Goal: Download file/media

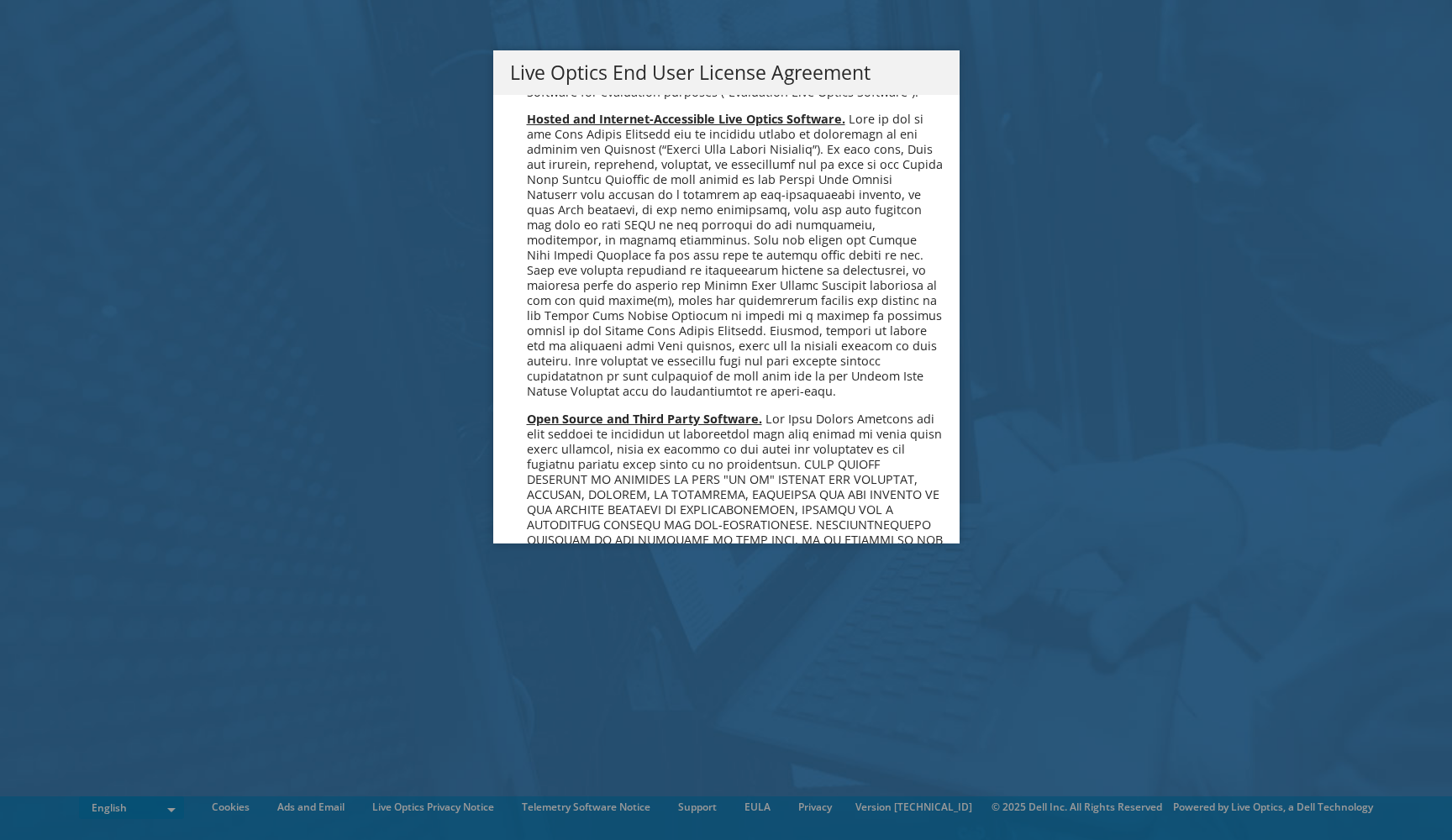
scroll to position [6352, 0]
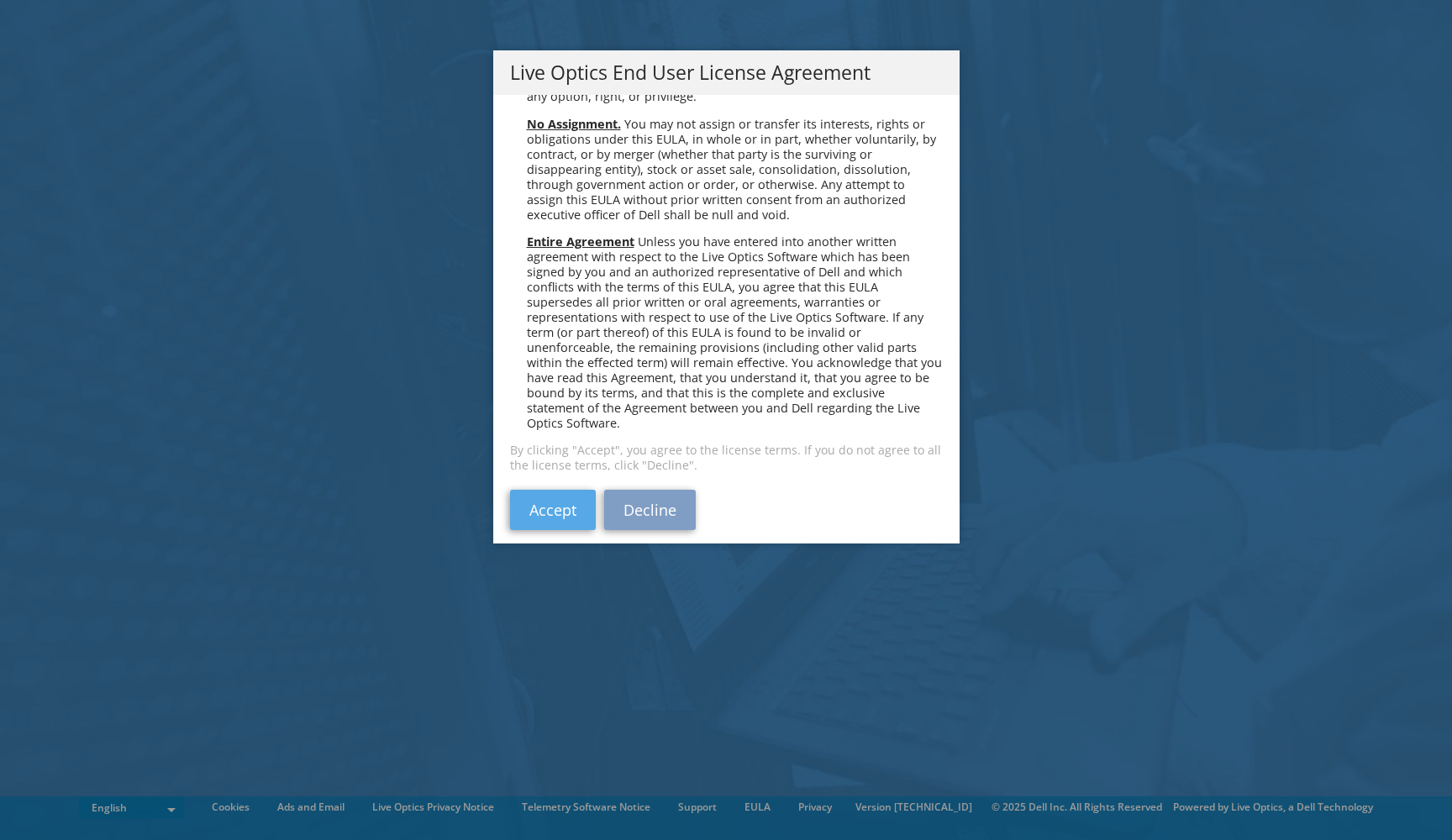
click at [550, 497] on link "Accept" at bounding box center [553, 509] width 85 height 40
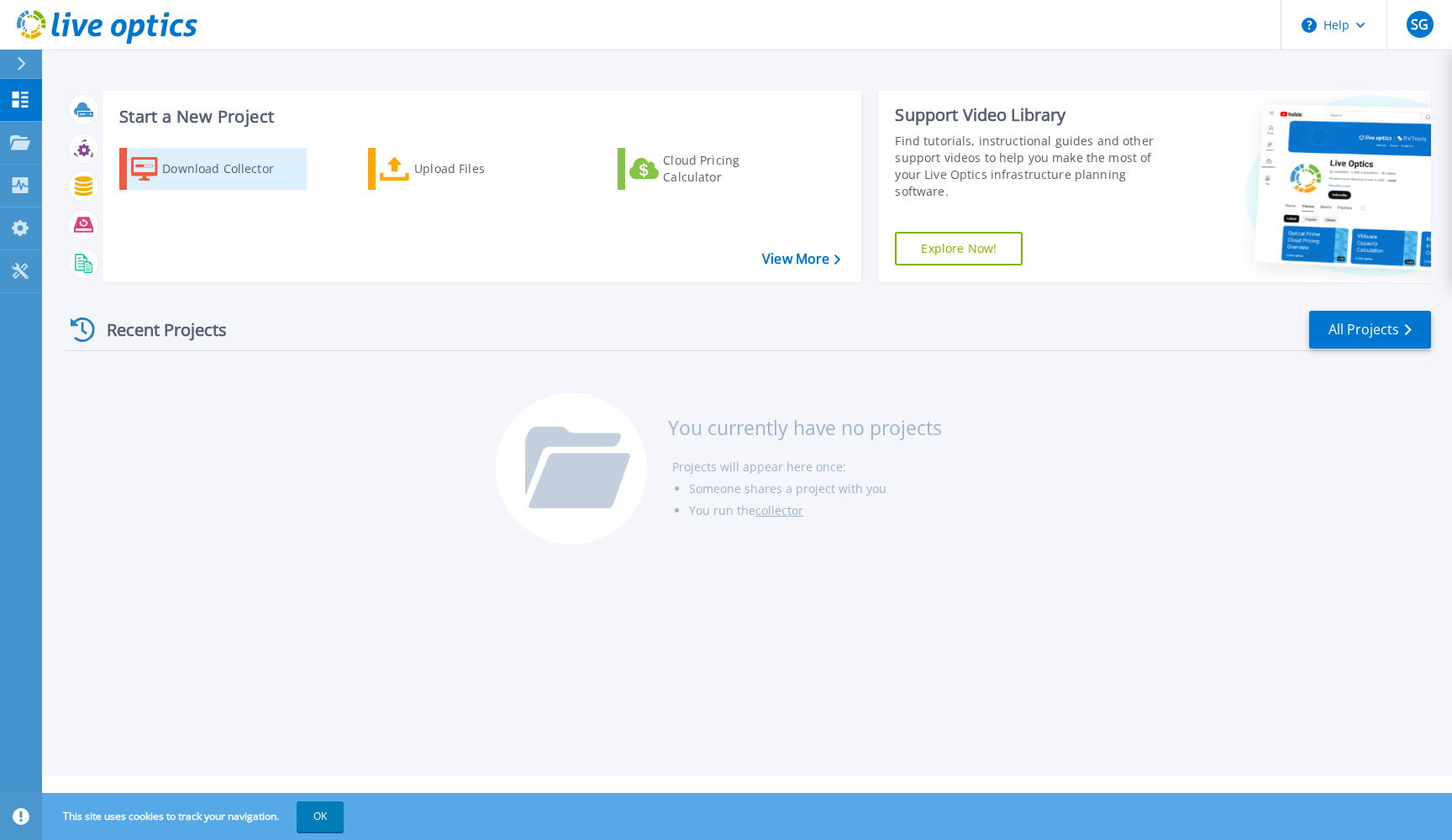
click at [235, 170] on div "Download Collector" at bounding box center [229, 168] width 135 height 33
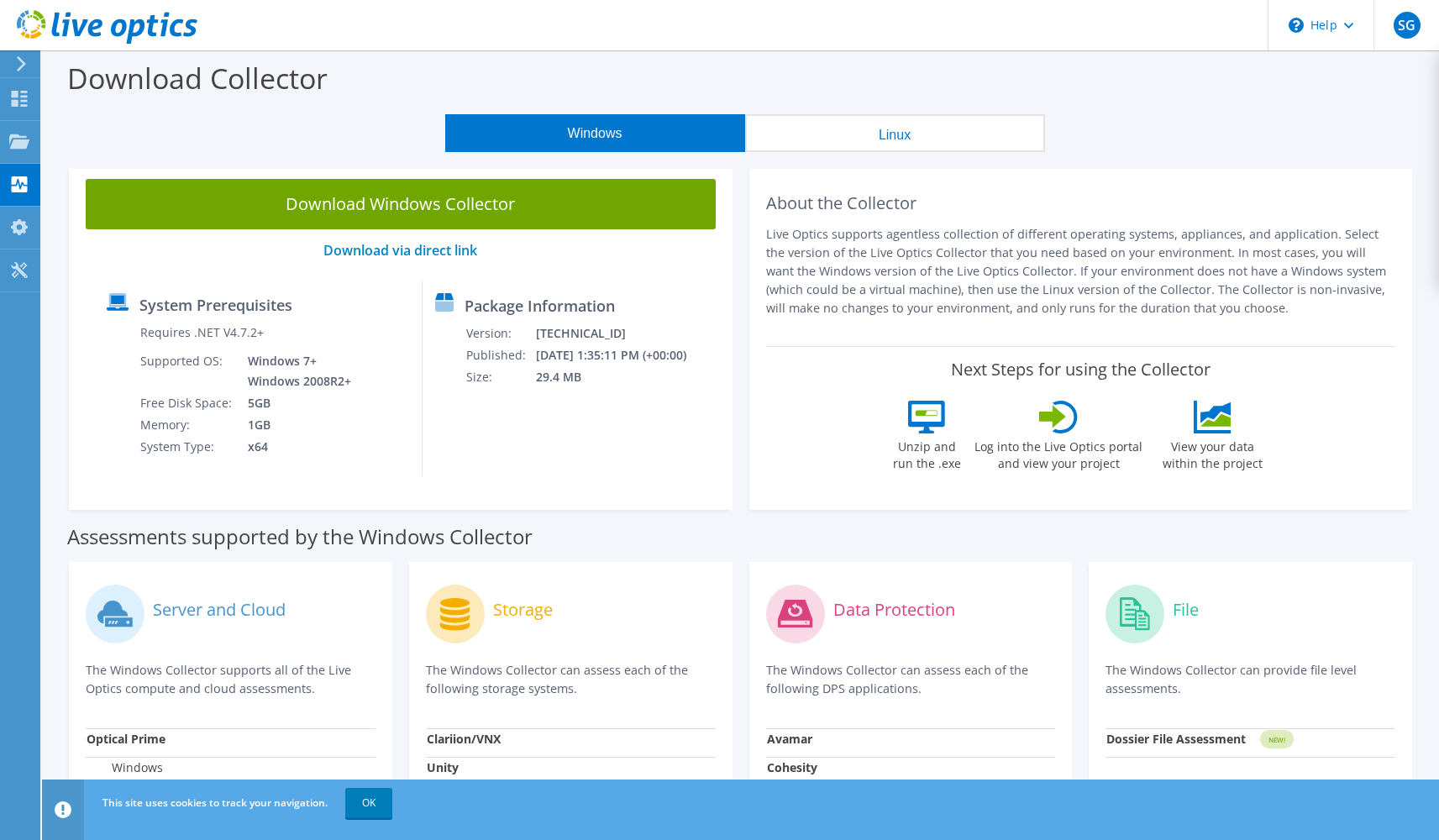
click at [873, 149] on button "Linux" at bounding box center [896, 133] width 300 height 38
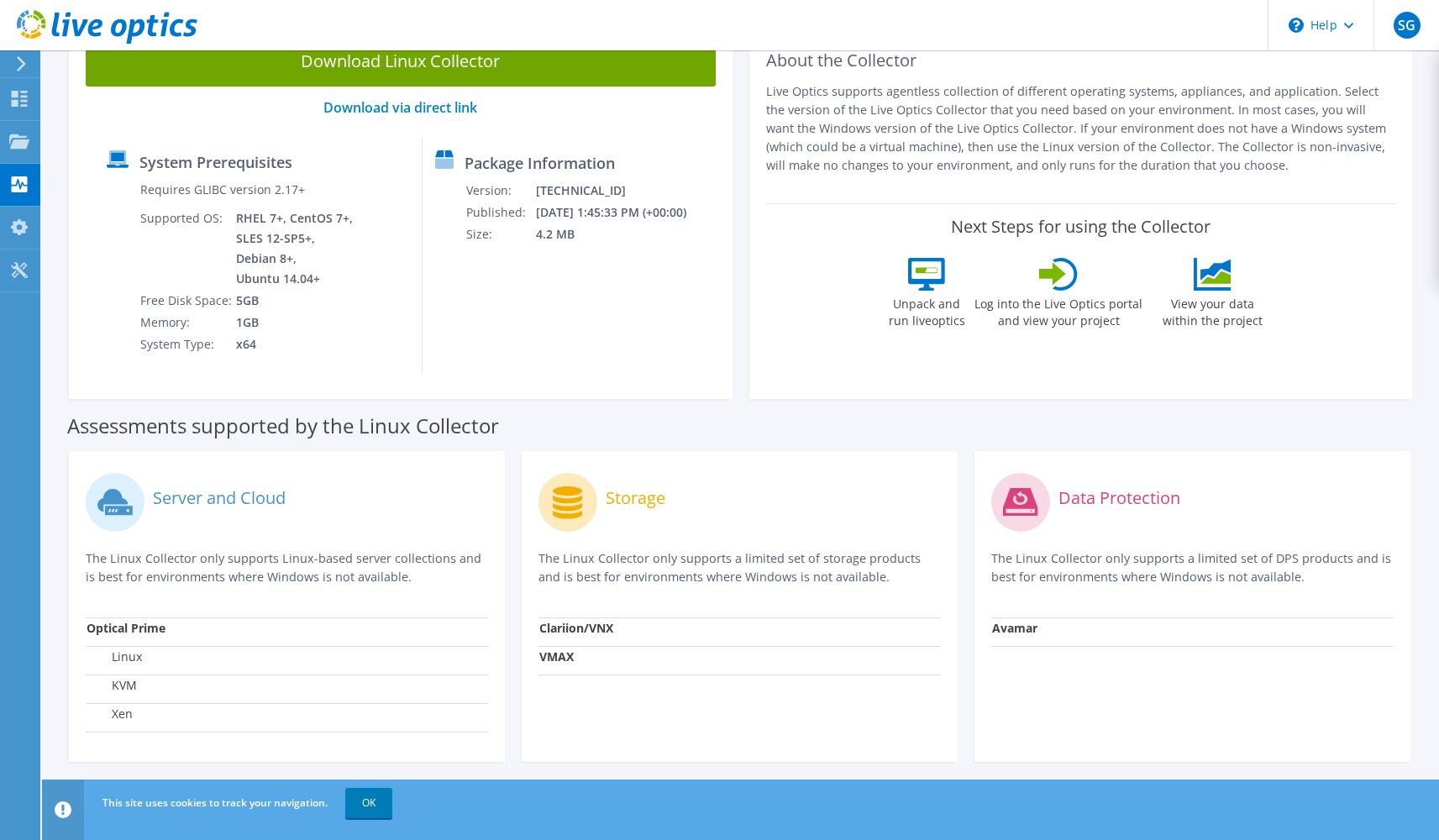
scroll to position [150, 0]
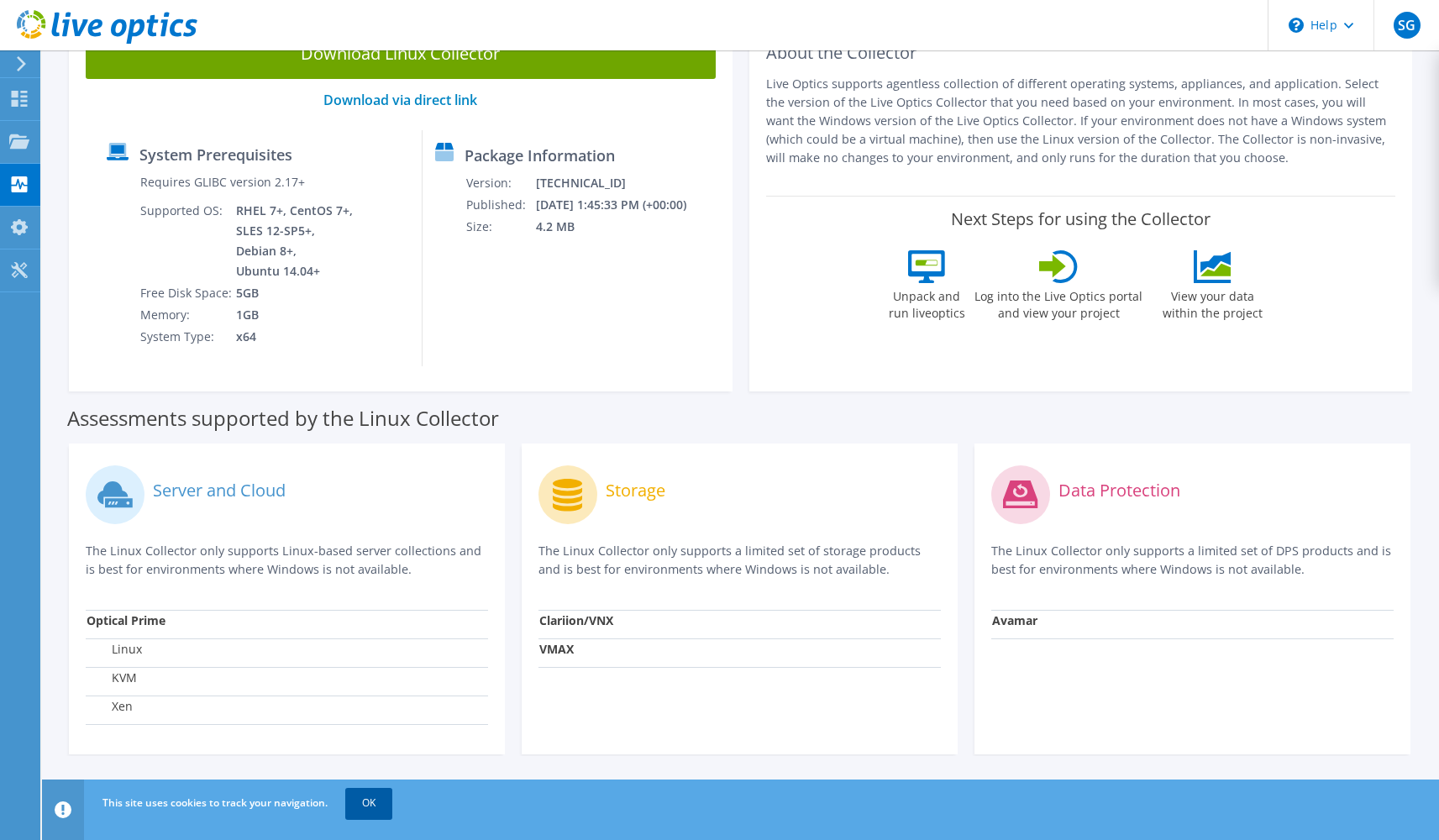
click at [374, 805] on link "OK" at bounding box center [368, 802] width 47 height 30
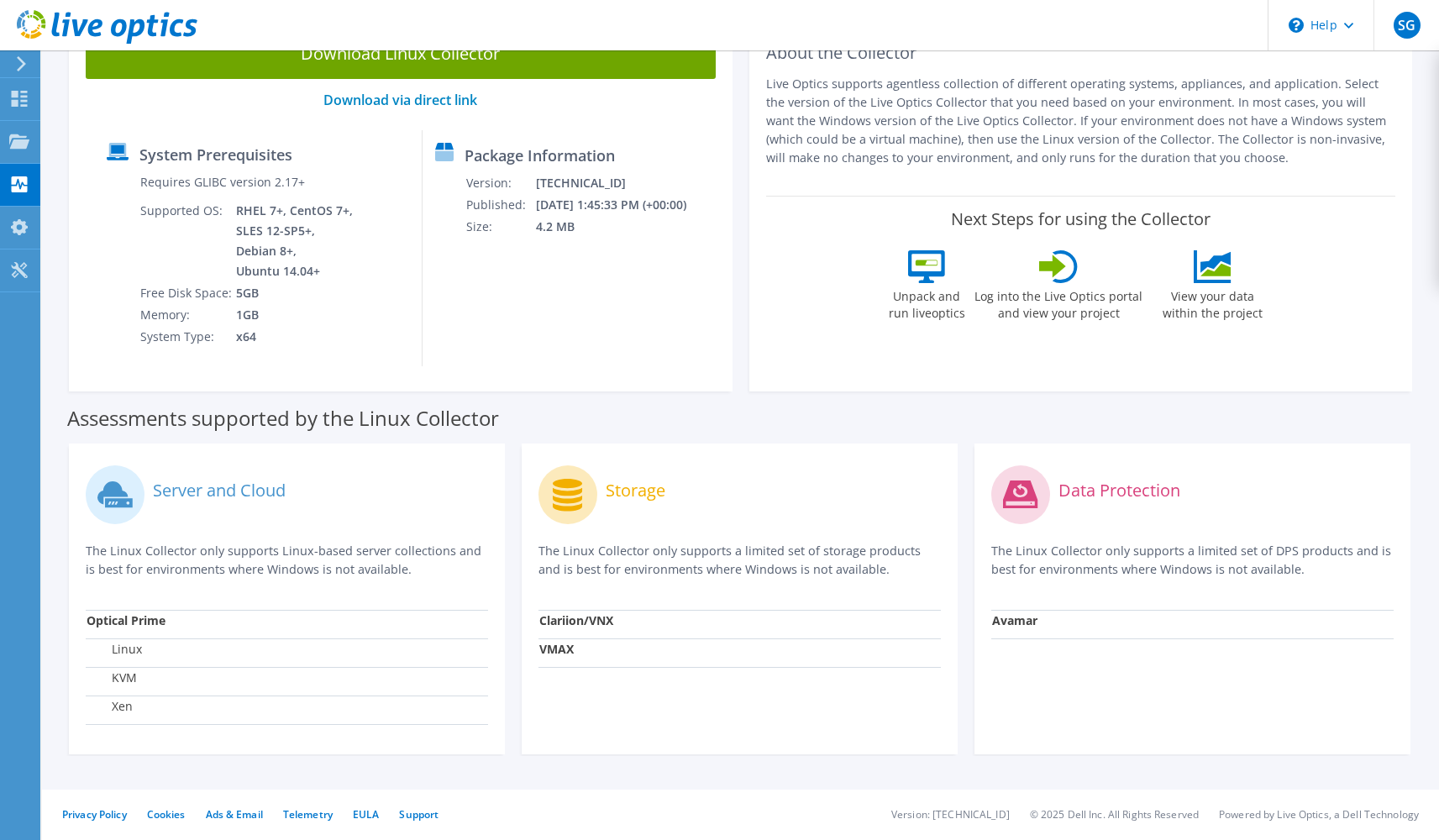
click at [173, 616] on td "Optical Prime" at bounding box center [287, 623] width 403 height 28
click at [197, 484] on label "Server and Cloud" at bounding box center [219, 490] width 133 height 17
click at [205, 495] on label "Server and Cloud" at bounding box center [219, 490] width 133 height 17
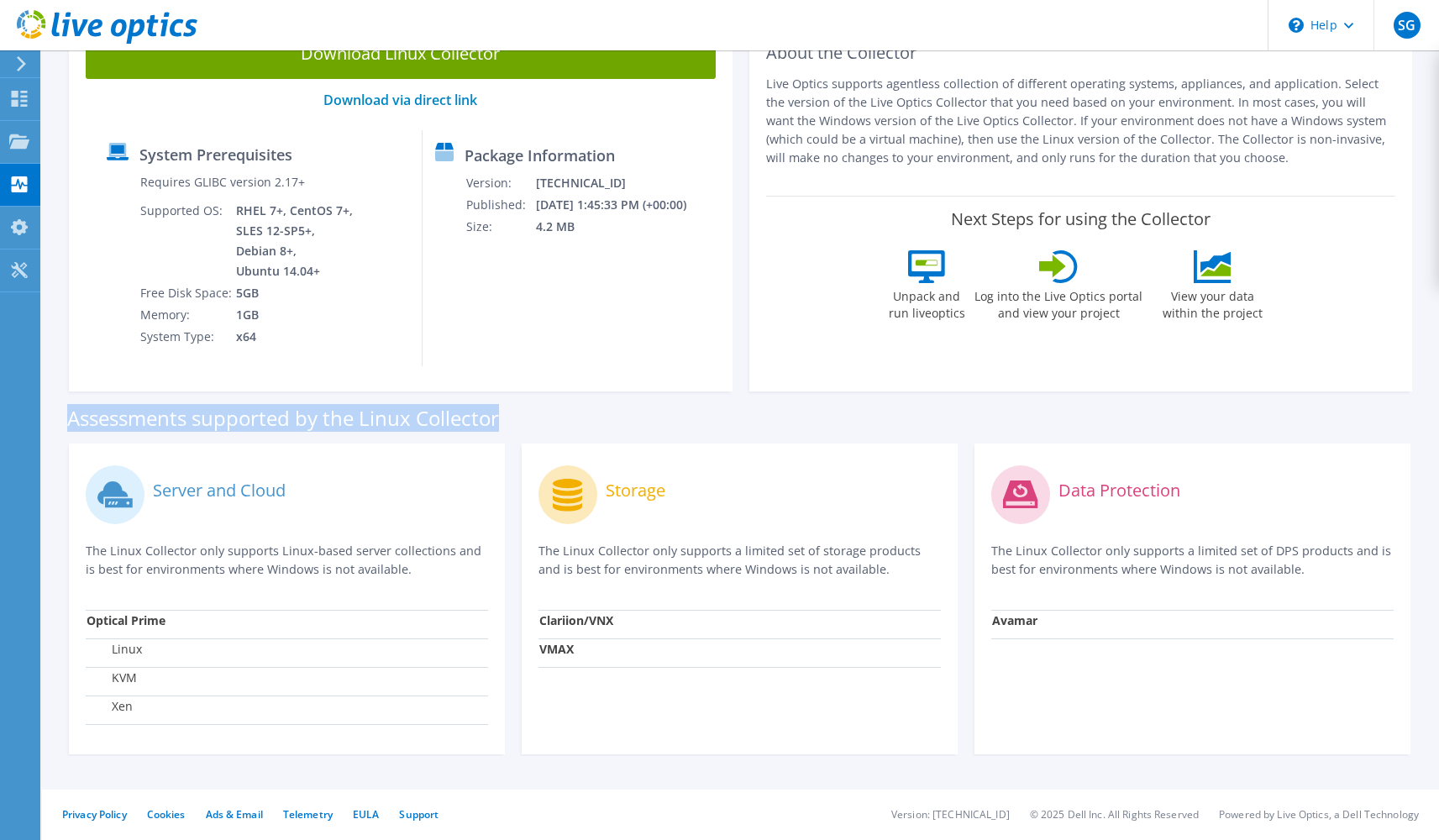
drag, startPoint x: 67, startPoint y: 416, endPoint x: 508, endPoint y: 409, distance: 441.1
click at [508, 409] on div "Assessments supported by the Linux Collector" at bounding box center [740, 414] width 1347 height 42
drag, startPoint x: 514, startPoint y: 412, endPoint x: 42, endPoint y: 420, distance: 472.1
click at [42, 420] on section "Download Collector Windows Linux Download Windows Collector Download via direct…" at bounding box center [740, 370] width 1397 height 940
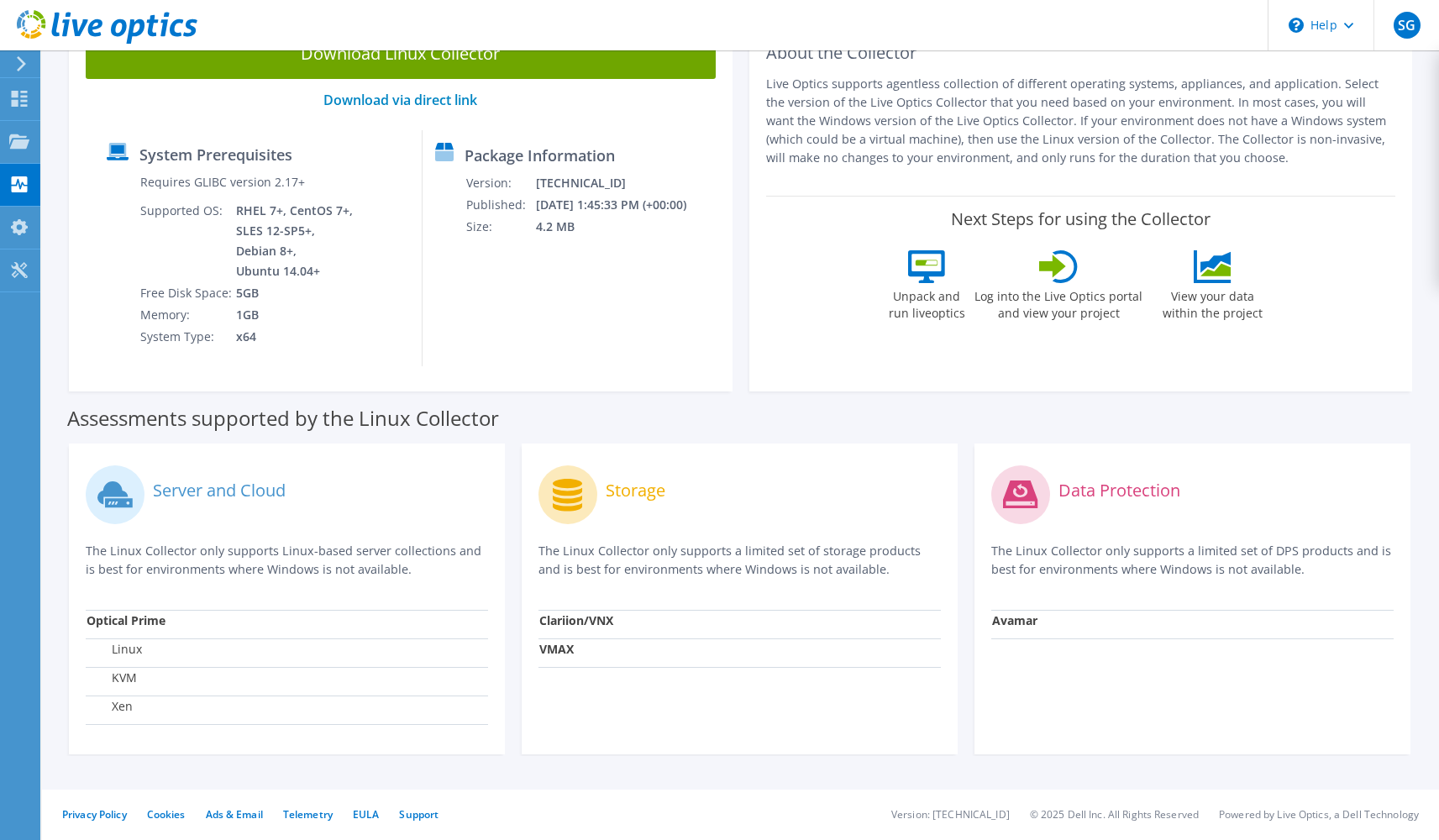
click at [255, 514] on div "Server and Cloud" at bounding box center [287, 495] width 403 height 70
click at [169, 490] on label "Server and Cloud" at bounding box center [219, 490] width 133 height 17
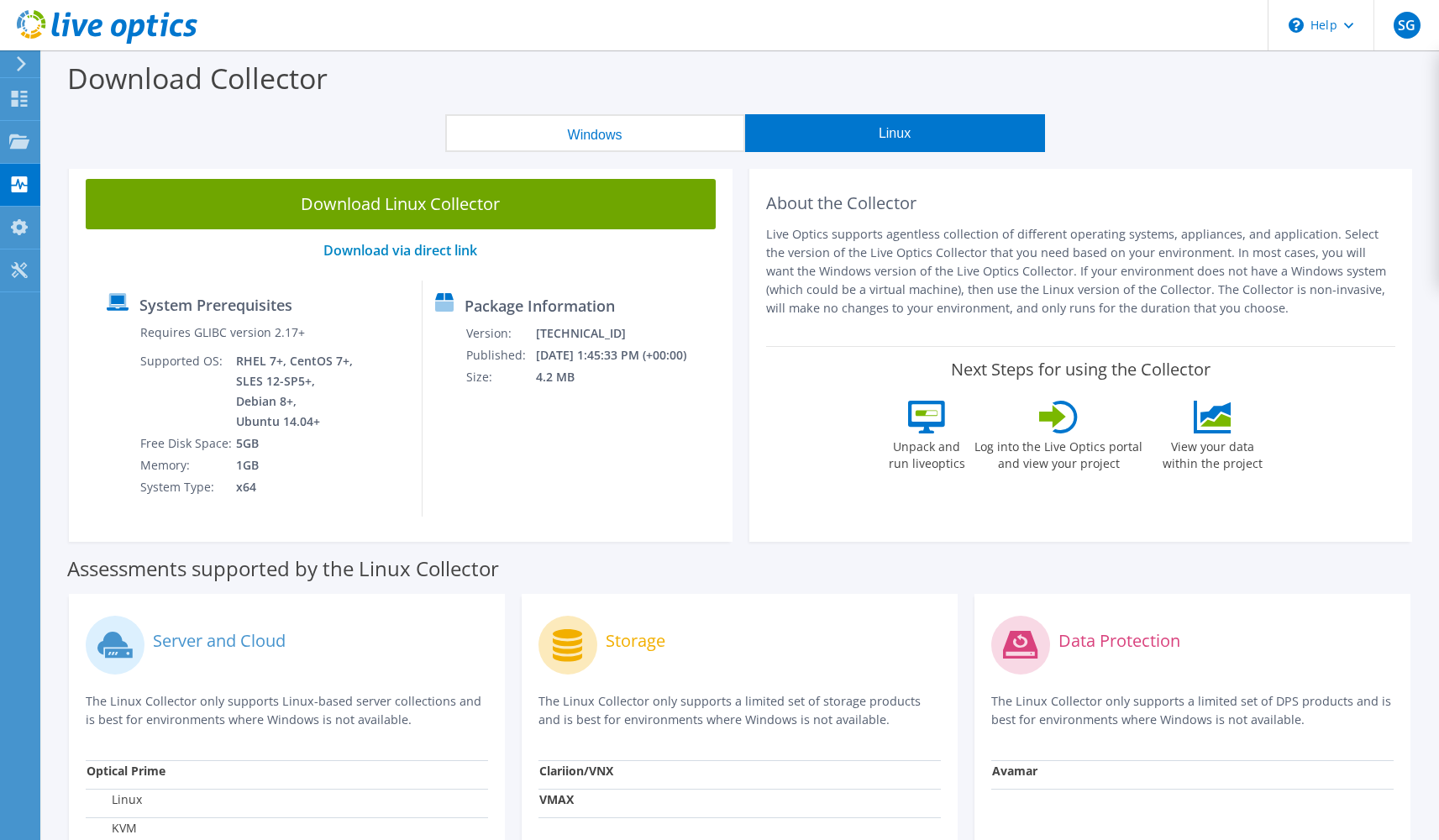
scroll to position [3, 0]
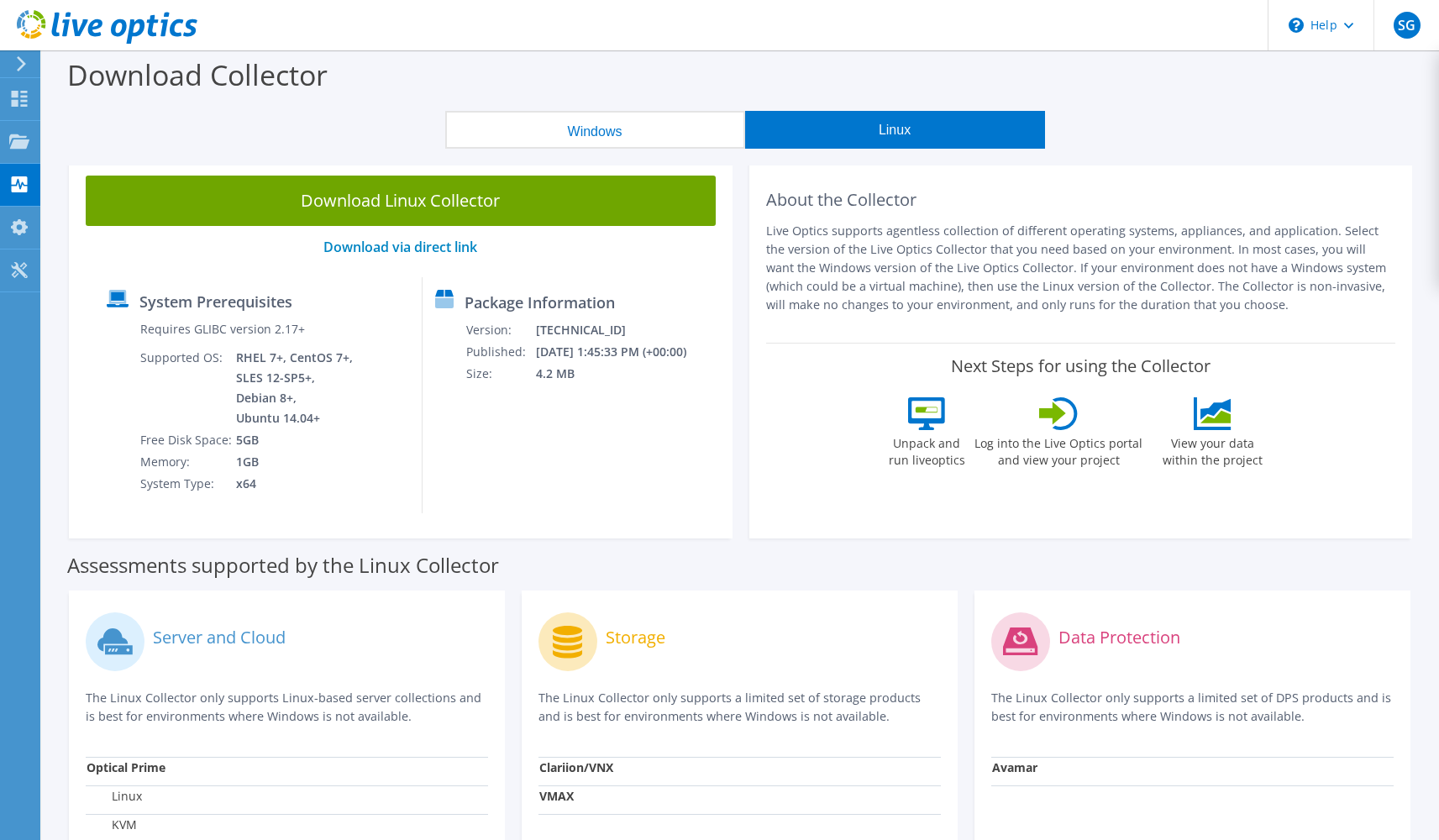
click at [645, 140] on button "Windows" at bounding box center [595, 130] width 300 height 38
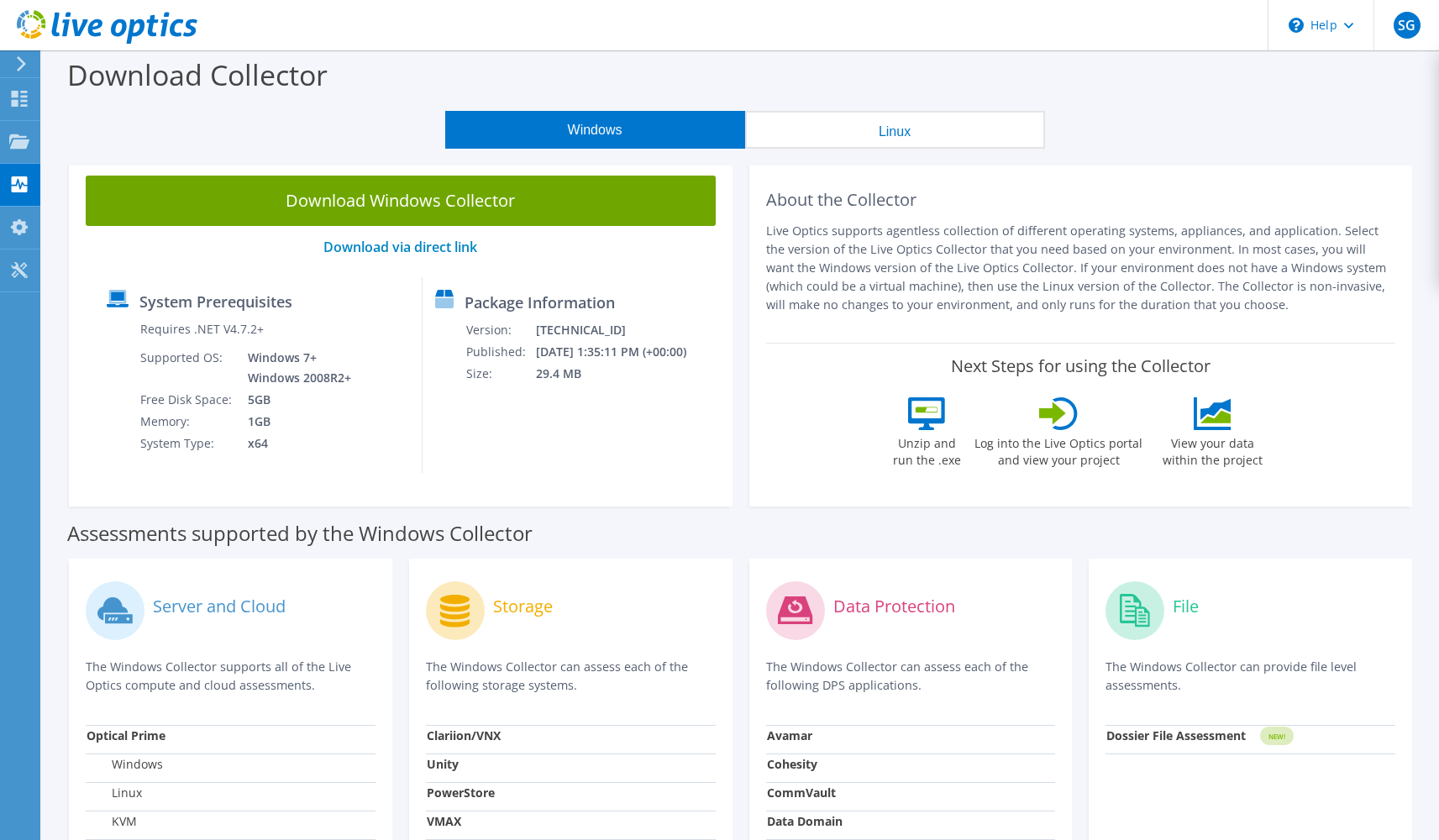
click at [831, 128] on button "Linux" at bounding box center [896, 130] width 300 height 38
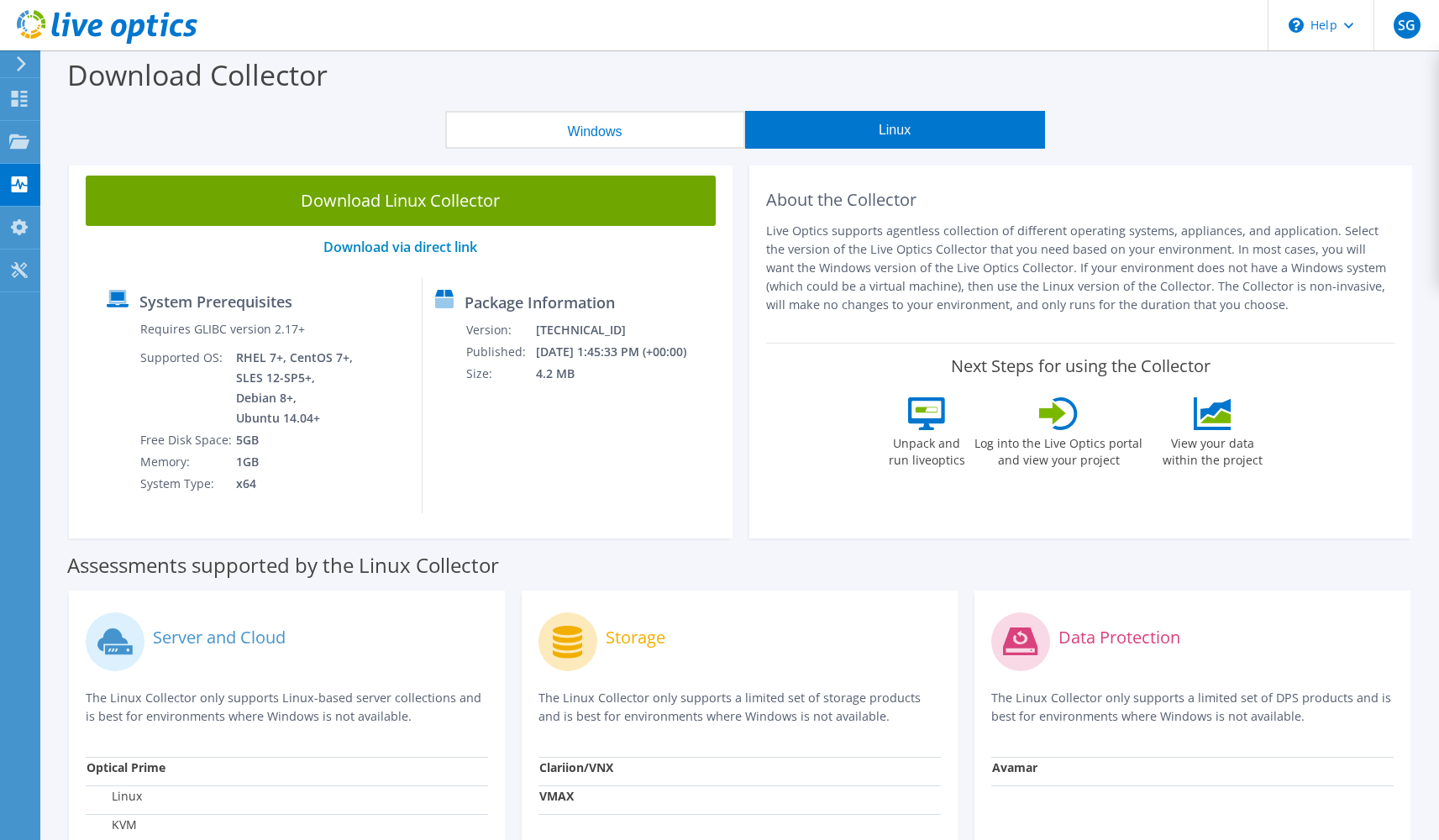
click at [661, 138] on button "Windows" at bounding box center [595, 130] width 300 height 38
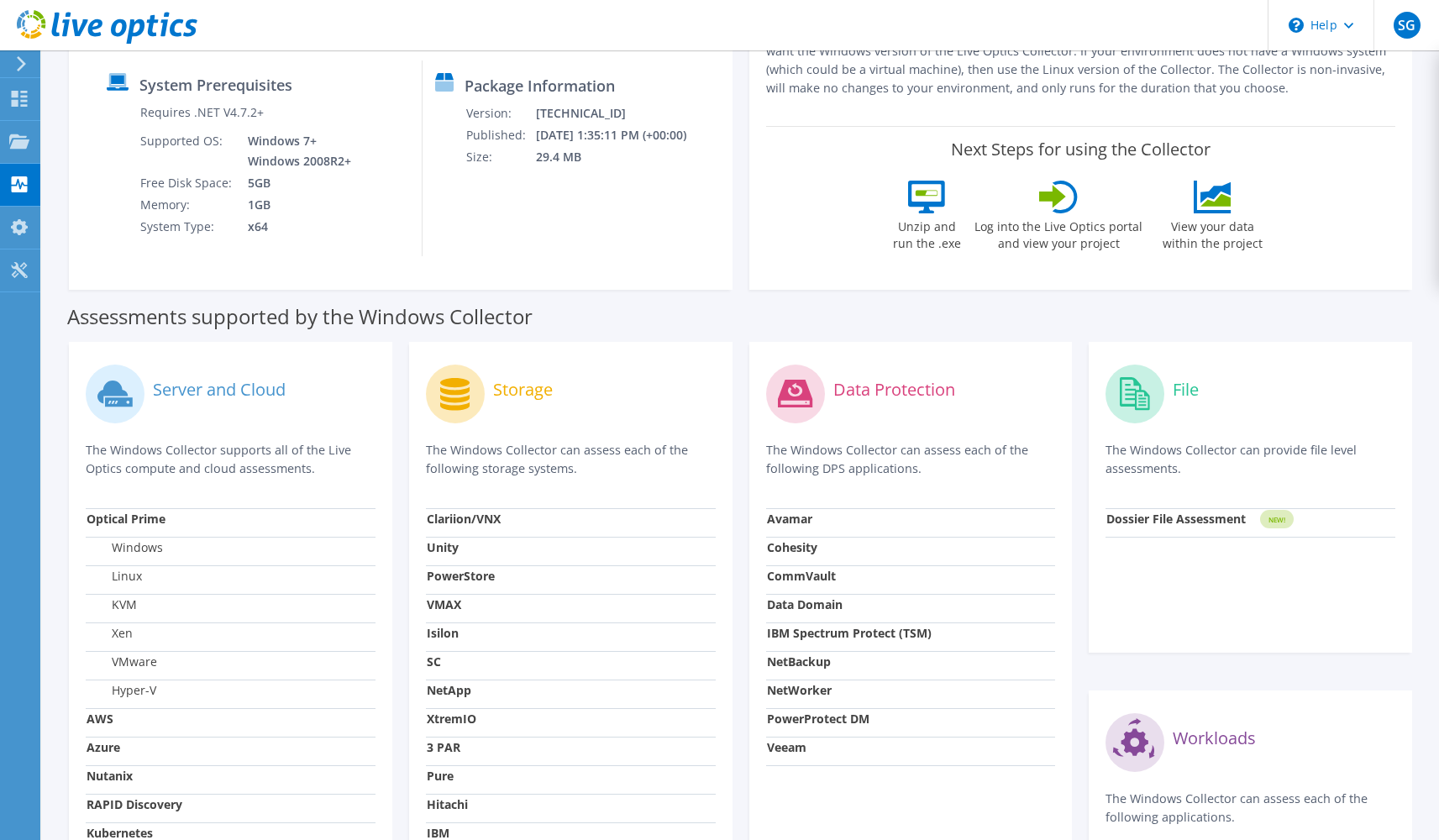
scroll to position [467, 0]
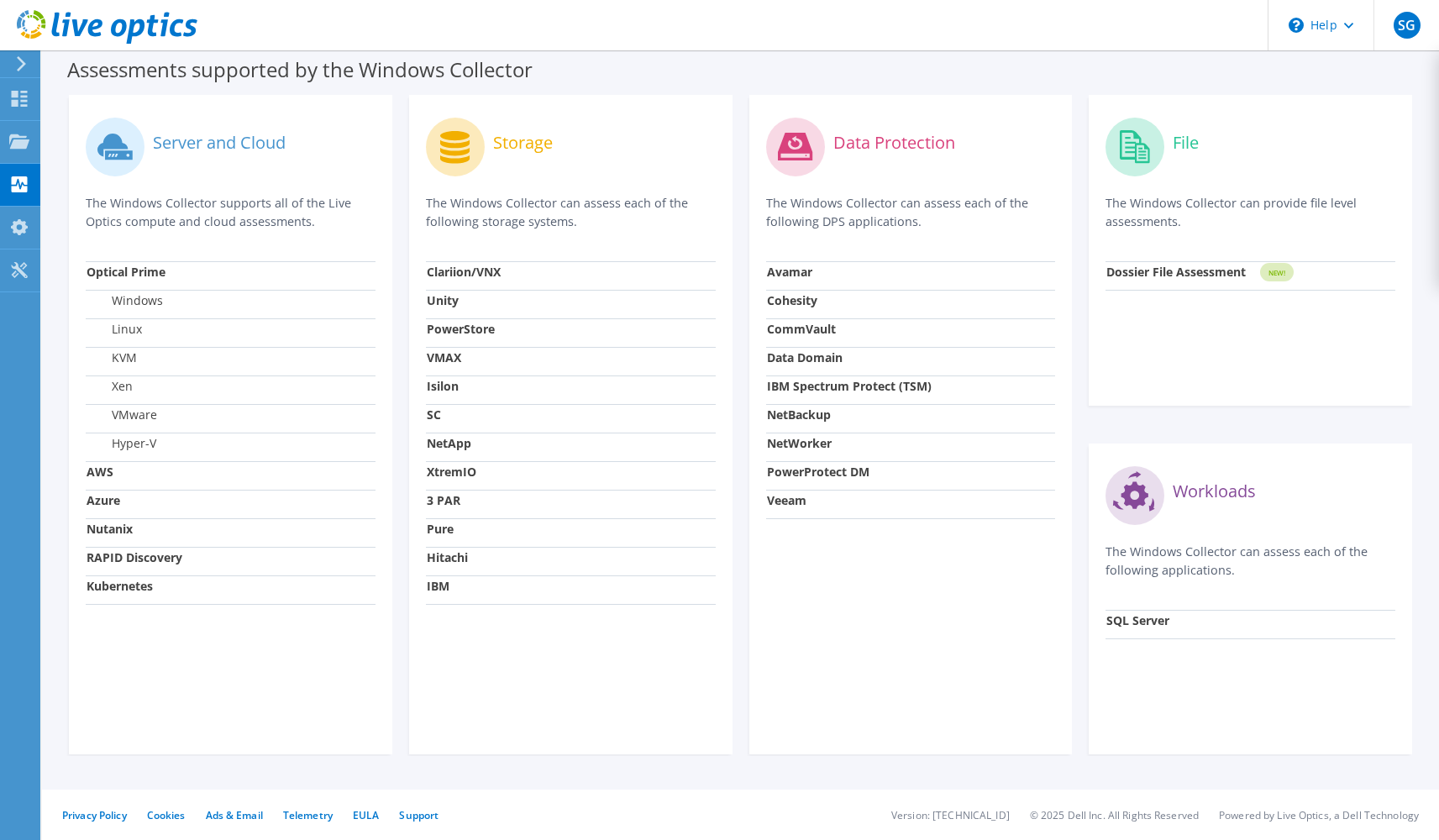
click at [1242, 264] on strong "Dossier File Assessment" at bounding box center [1175, 271] width 139 height 16
click at [1157, 621] on strong "SQL Server" at bounding box center [1138, 620] width 63 height 16
drag, startPoint x: 1173, startPoint y: 617, endPoint x: 1083, endPoint y: 631, distance: 91.1
click at [1083, 631] on div "File The Windows Collector can provide file level assessments. Dossier File Ass…" at bounding box center [1250, 424] width 340 height 659
click at [1133, 622] on strong "SQL Server" at bounding box center [1138, 620] width 63 height 16
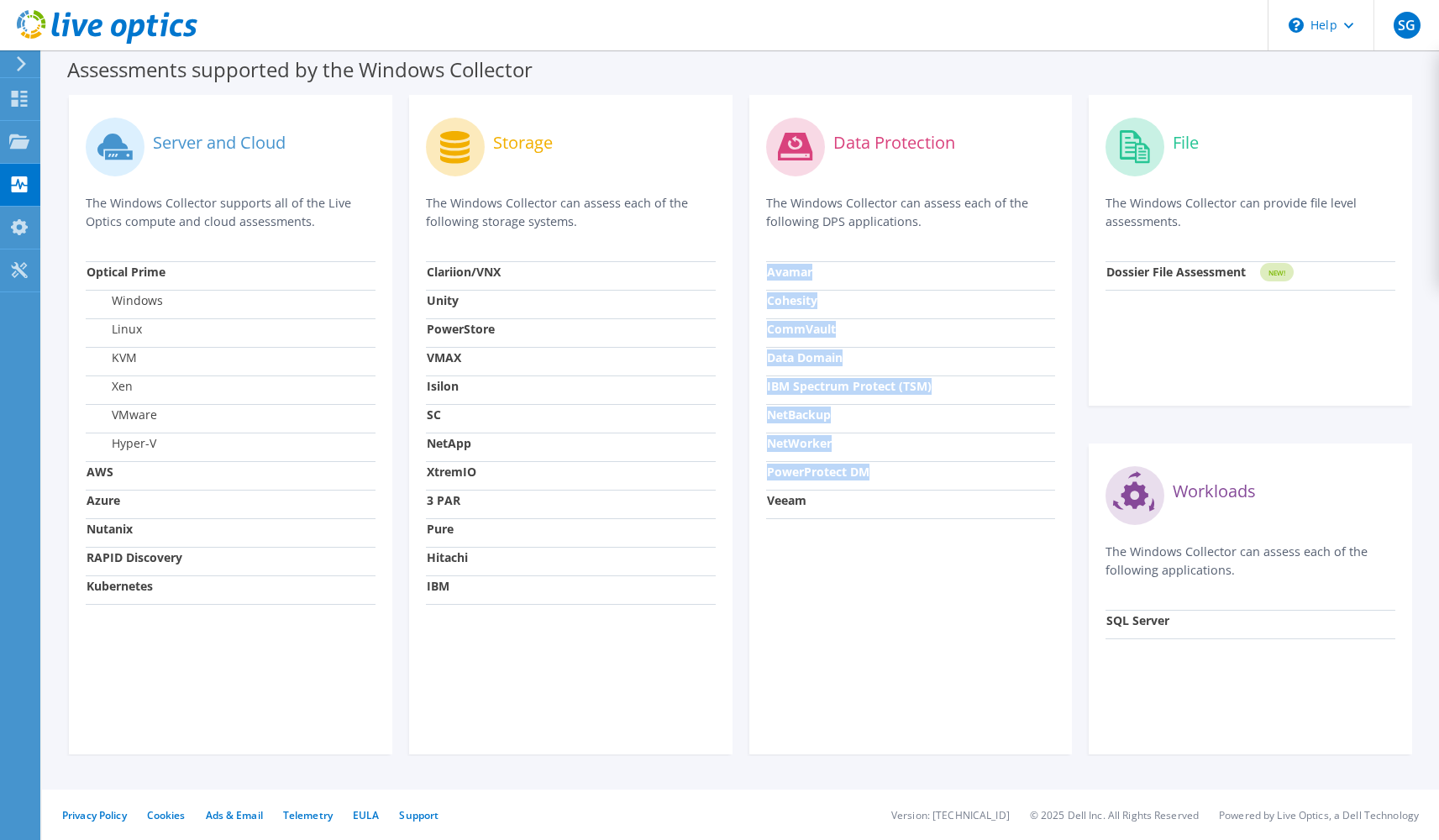
drag, startPoint x: 863, startPoint y: 472, endPoint x: 763, endPoint y: 472, distance: 100.0
click at [763, 472] on div "Data Protection The Windows Collector can assess each of the following DPS appl…" at bounding box center [911, 424] width 323 height 659
click at [796, 500] on strong "Veeam" at bounding box center [786, 500] width 39 height 16
click at [813, 385] on strong "IBM Spectrum Protect (TSM)" at bounding box center [849, 385] width 165 height 16
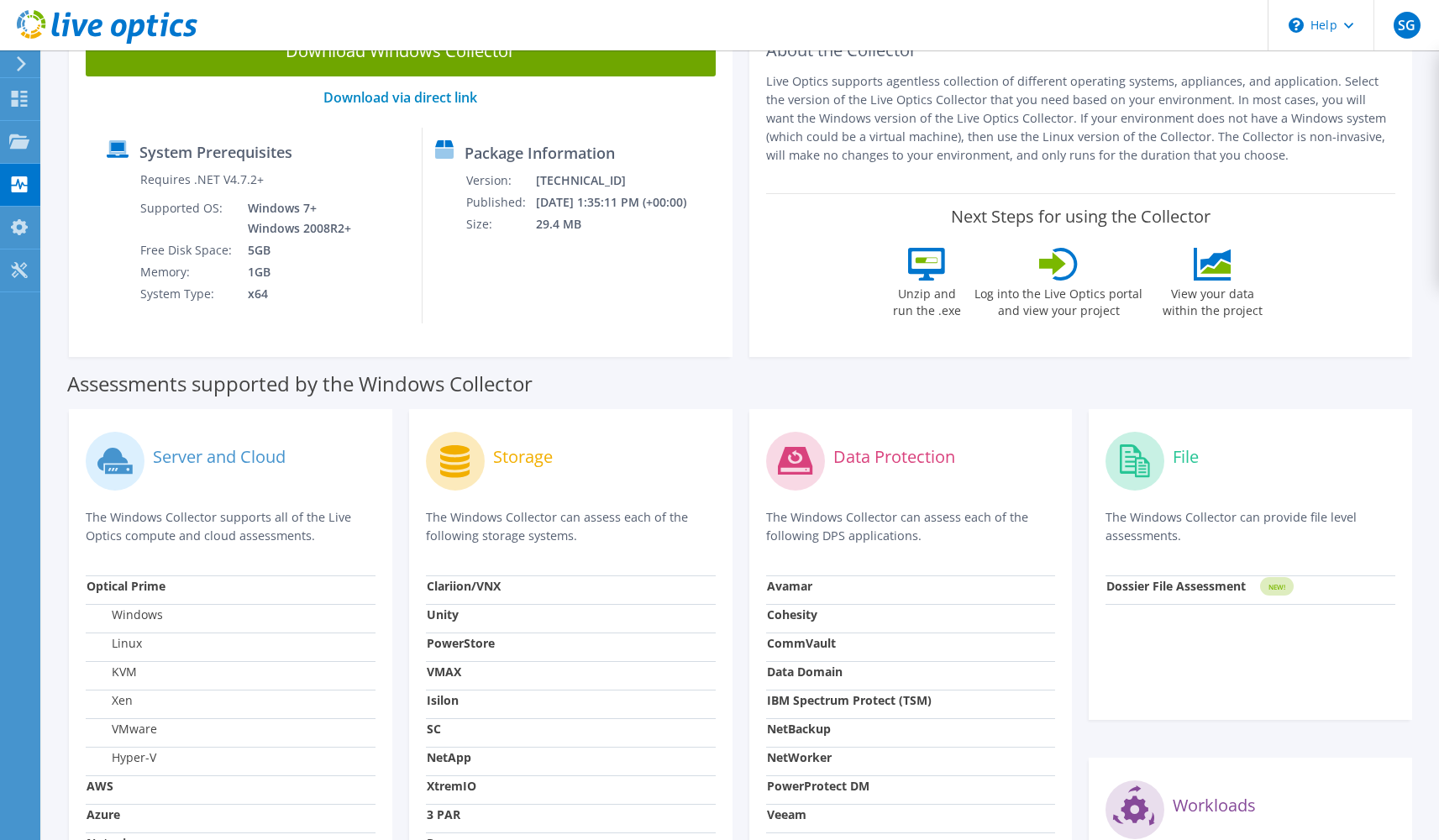
scroll to position [0, 0]
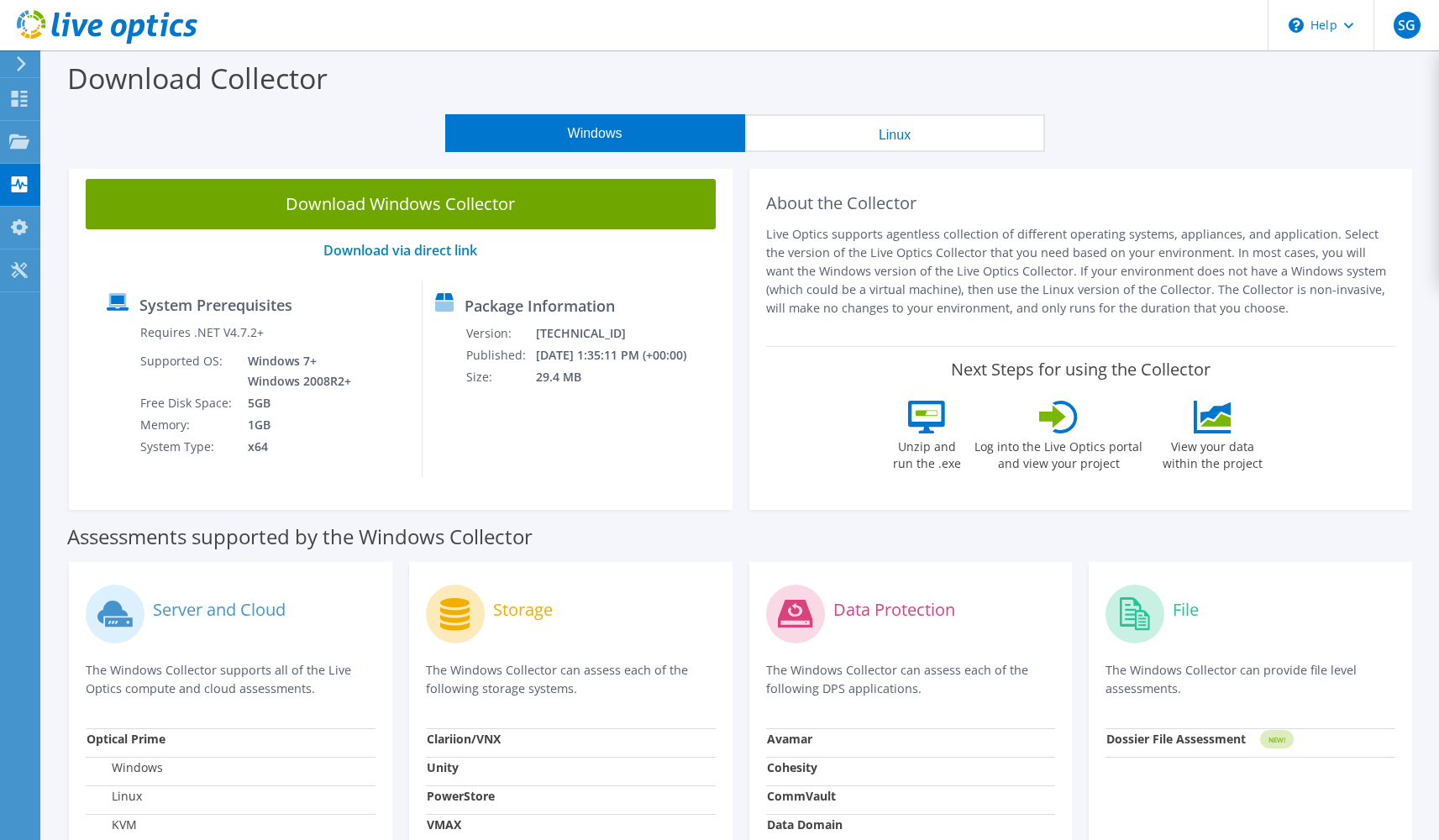
click at [873, 154] on section "Download Collector Windows Linux Download Windows Collector Download via direct…" at bounding box center [740, 678] width 1397 height 1256
click at [873, 144] on button "Linux" at bounding box center [896, 133] width 300 height 38
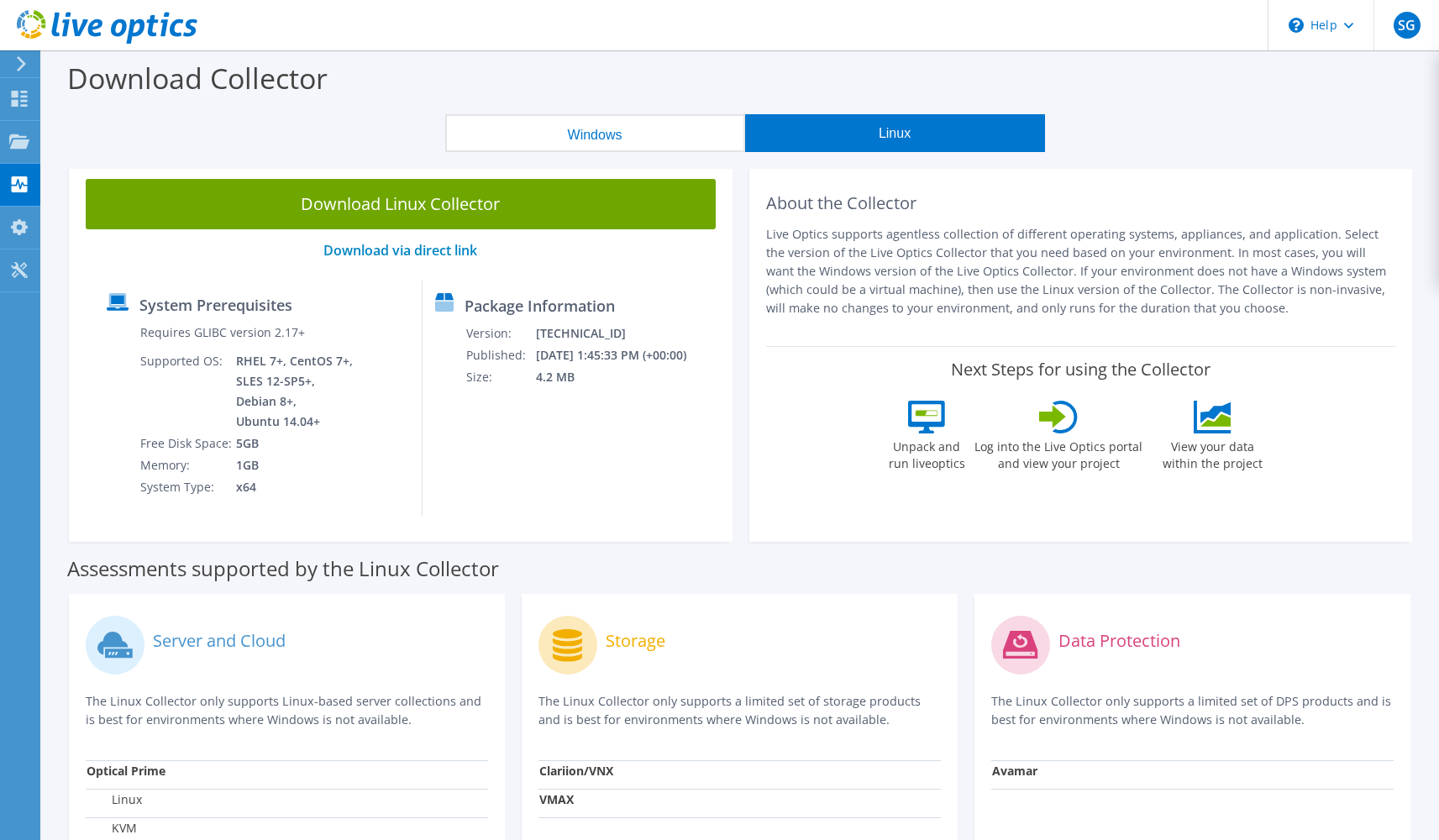
click at [628, 133] on button "Windows" at bounding box center [595, 133] width 300 height 38
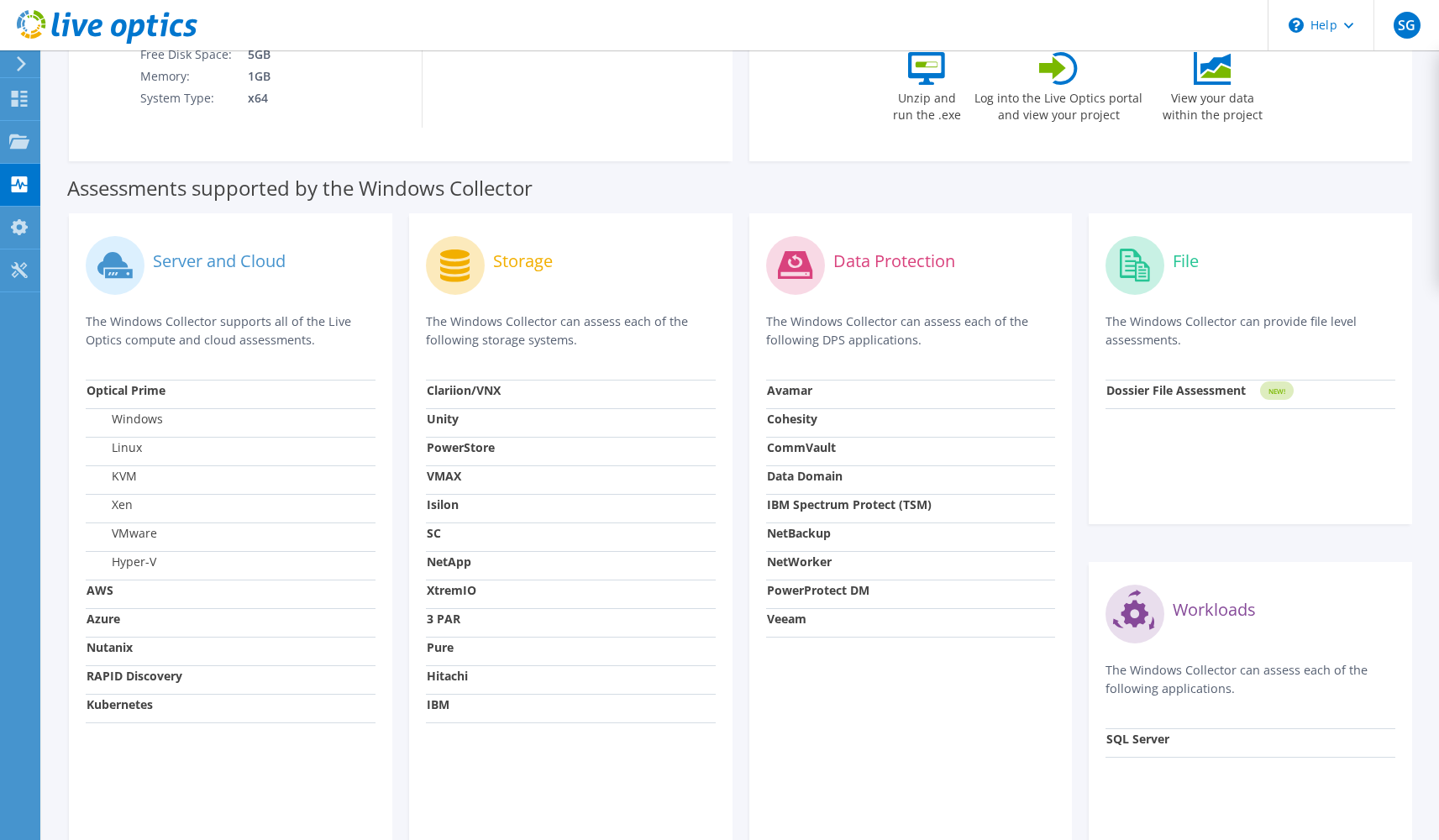
scroll to position [467, 0]
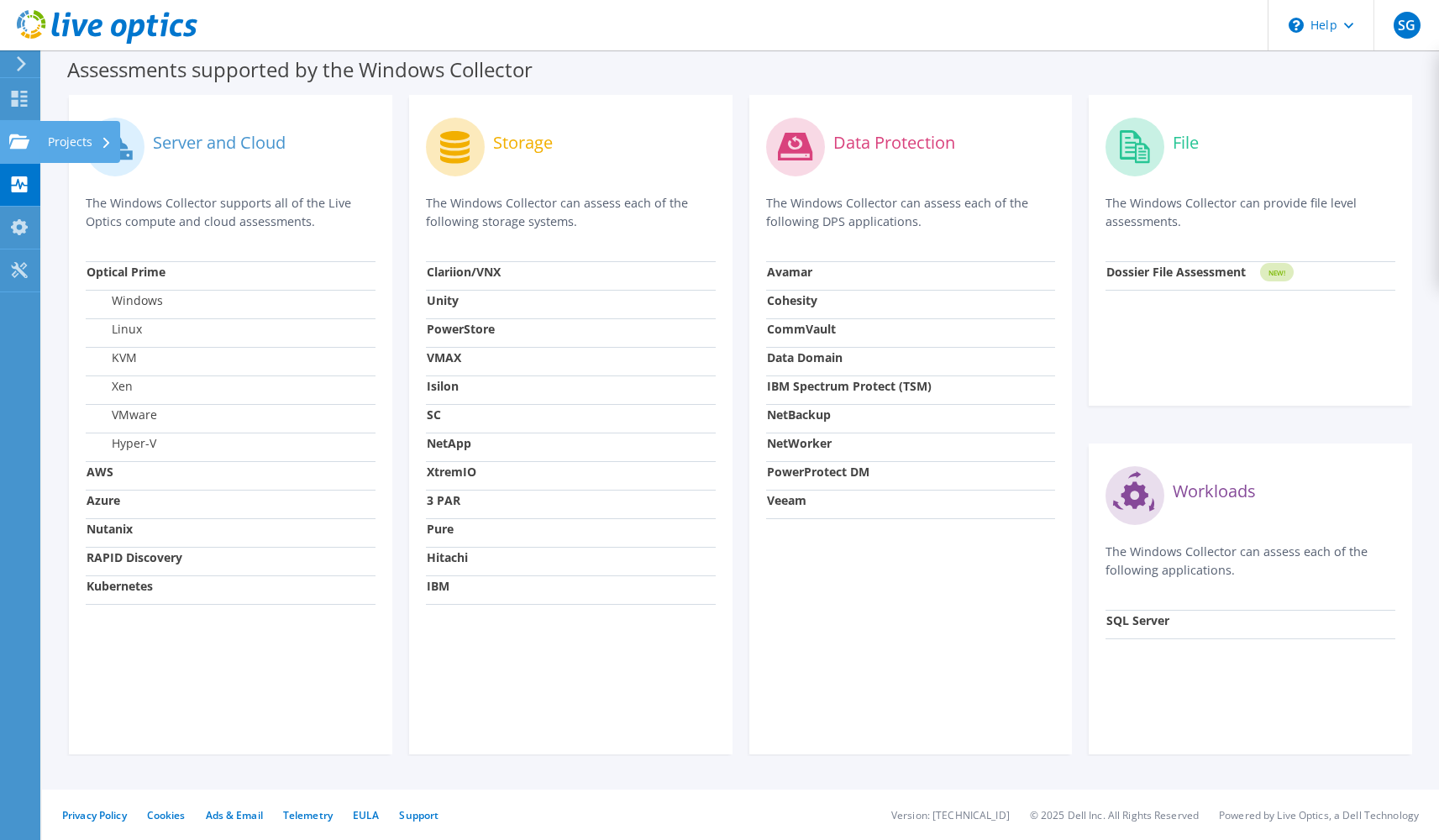
click at [14, 135] on use at bounding box center [20, 141] width 20 height 14
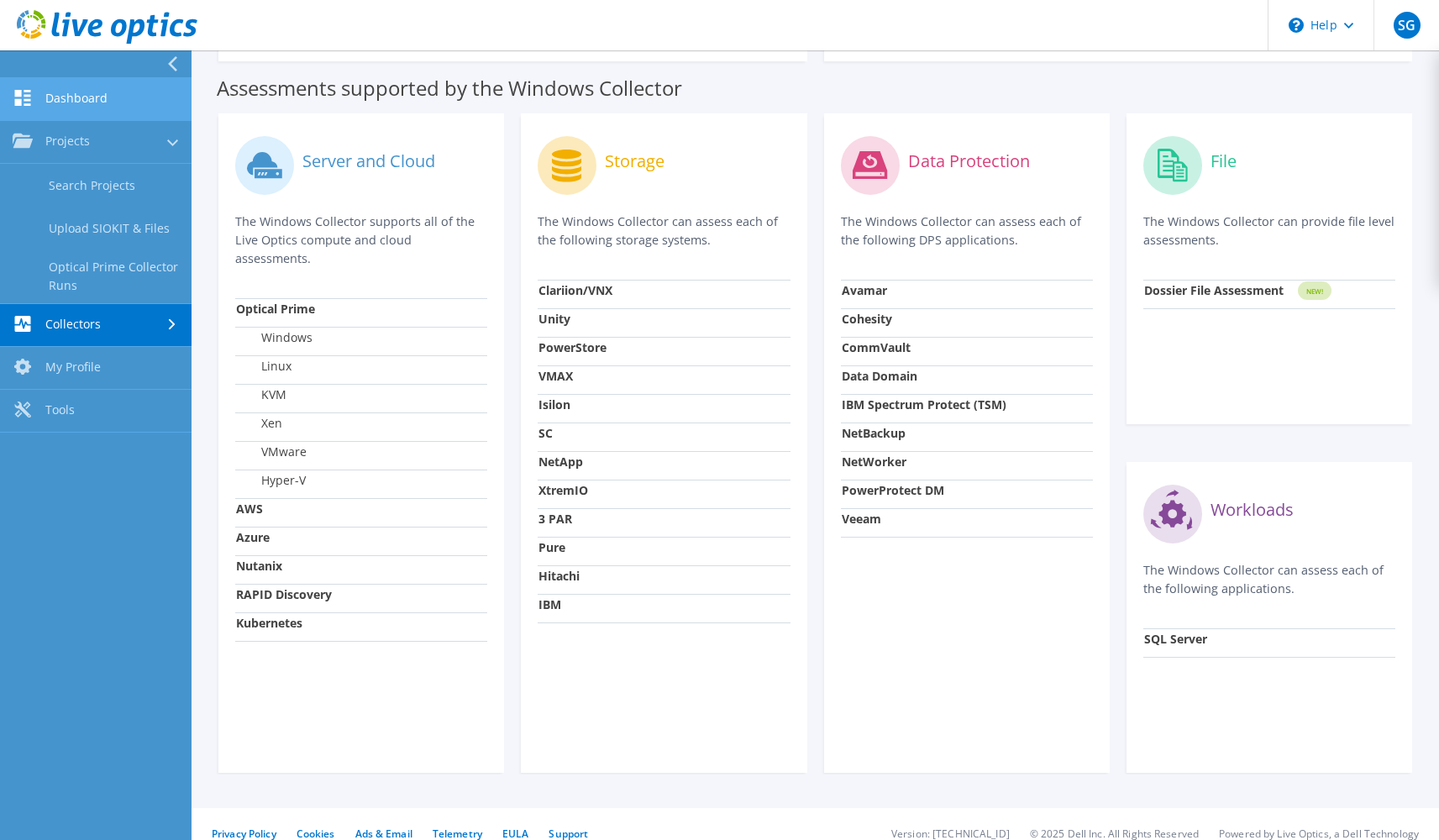
click at [44, 95] on link "Dashboard" at bounding box center [96, 100] width 192 height 43
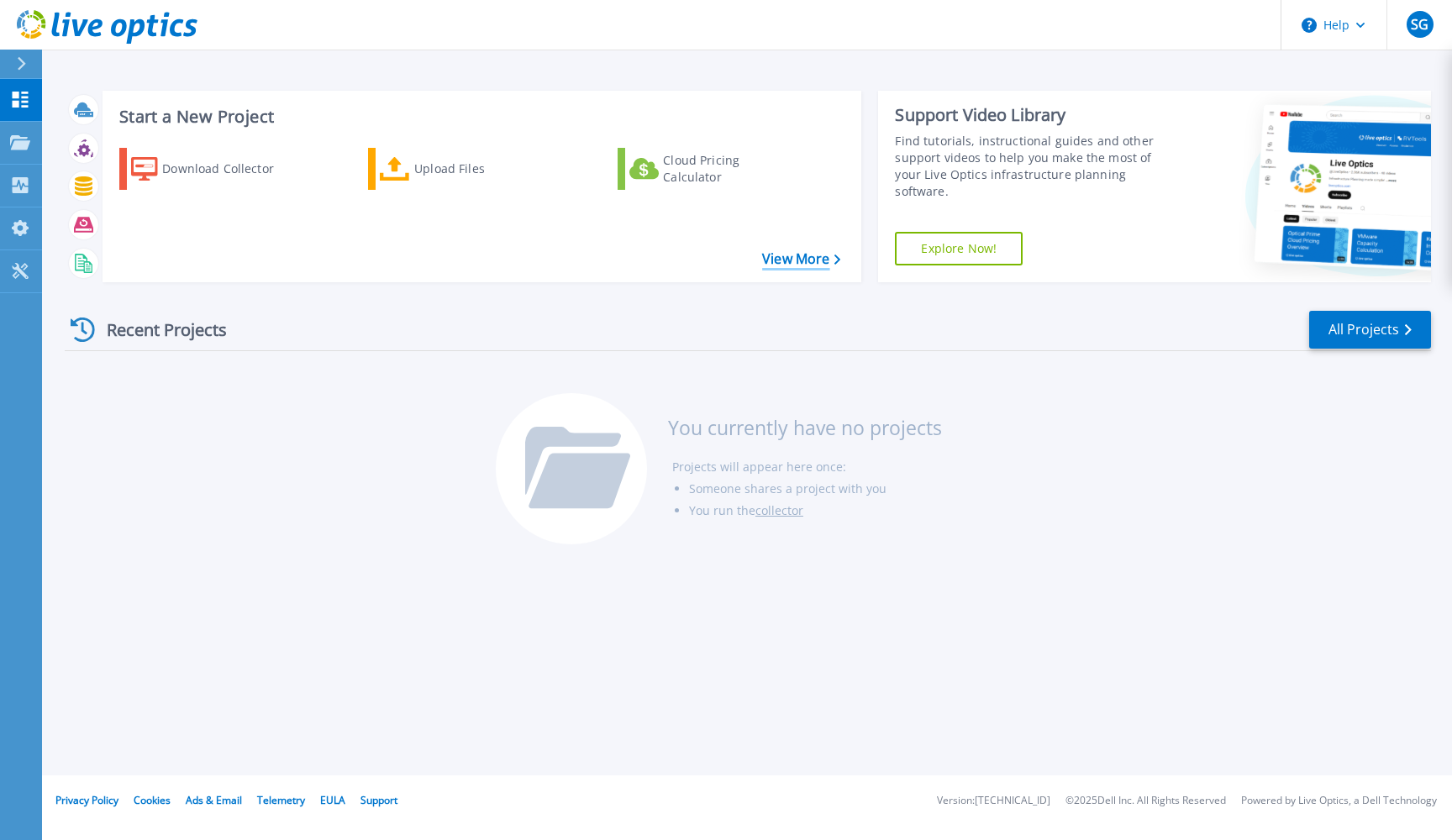
click at [828, 260] on link "View More" at bounding box center [801, 258] width 78 height 16
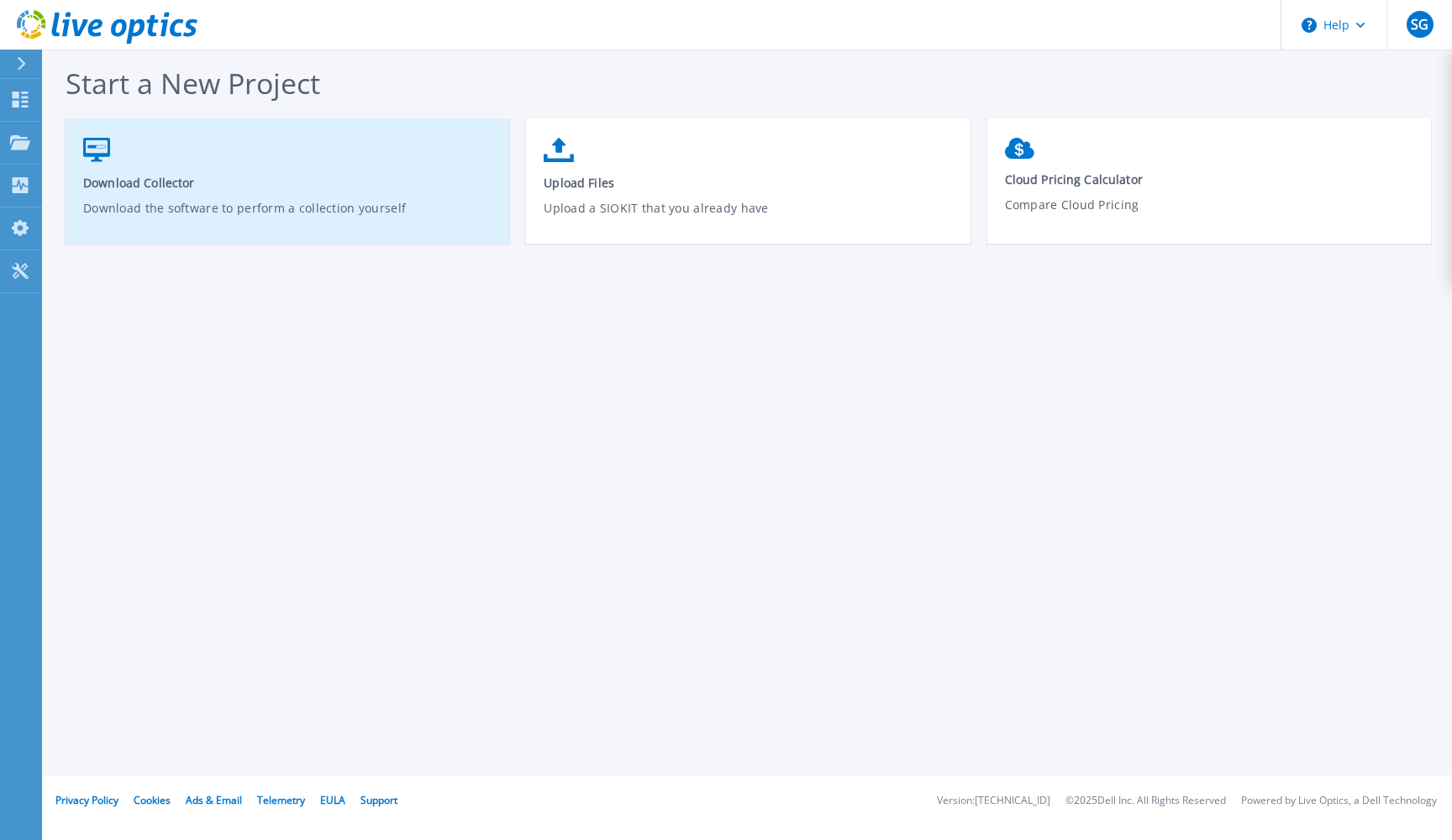
click at [273, 175] on span "Download Collector" at bounding box center [288, 182] width 409 height 16
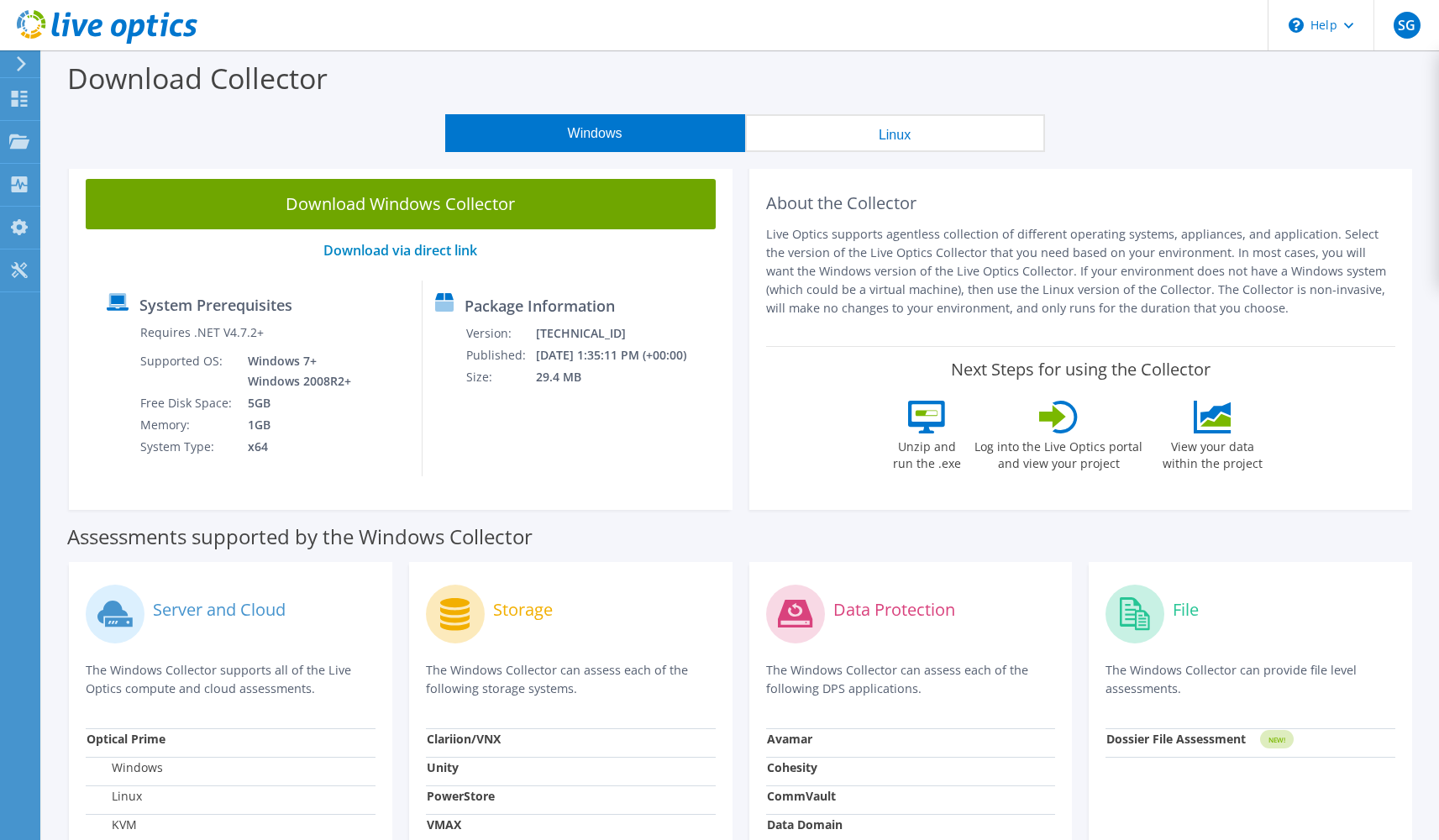
scroll to position [467, 0]
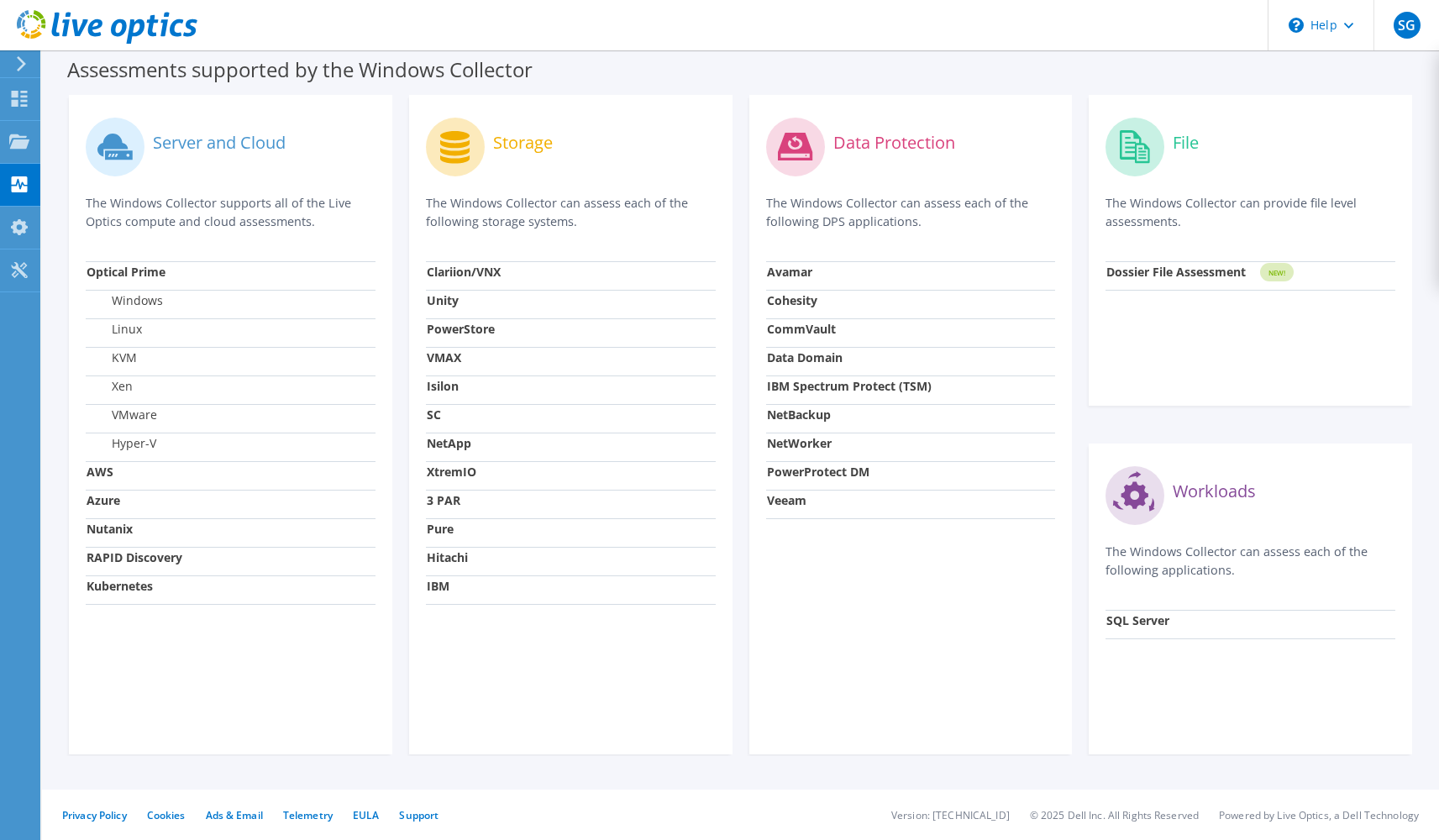
click at [446, 501] on strong "3 PAR" at bounding box center [443, 500] width 33 height 16
click at [432, 442] on strong "NetApp" at bounding box center [449, 443] width 44 height 16
click at [444, 370] on td "VMAX" at bounding box center [571, 361] width 290 height 28
click at [443, 356] on strong "VMAX" at bounding box center [444, 357] width 34 height 16
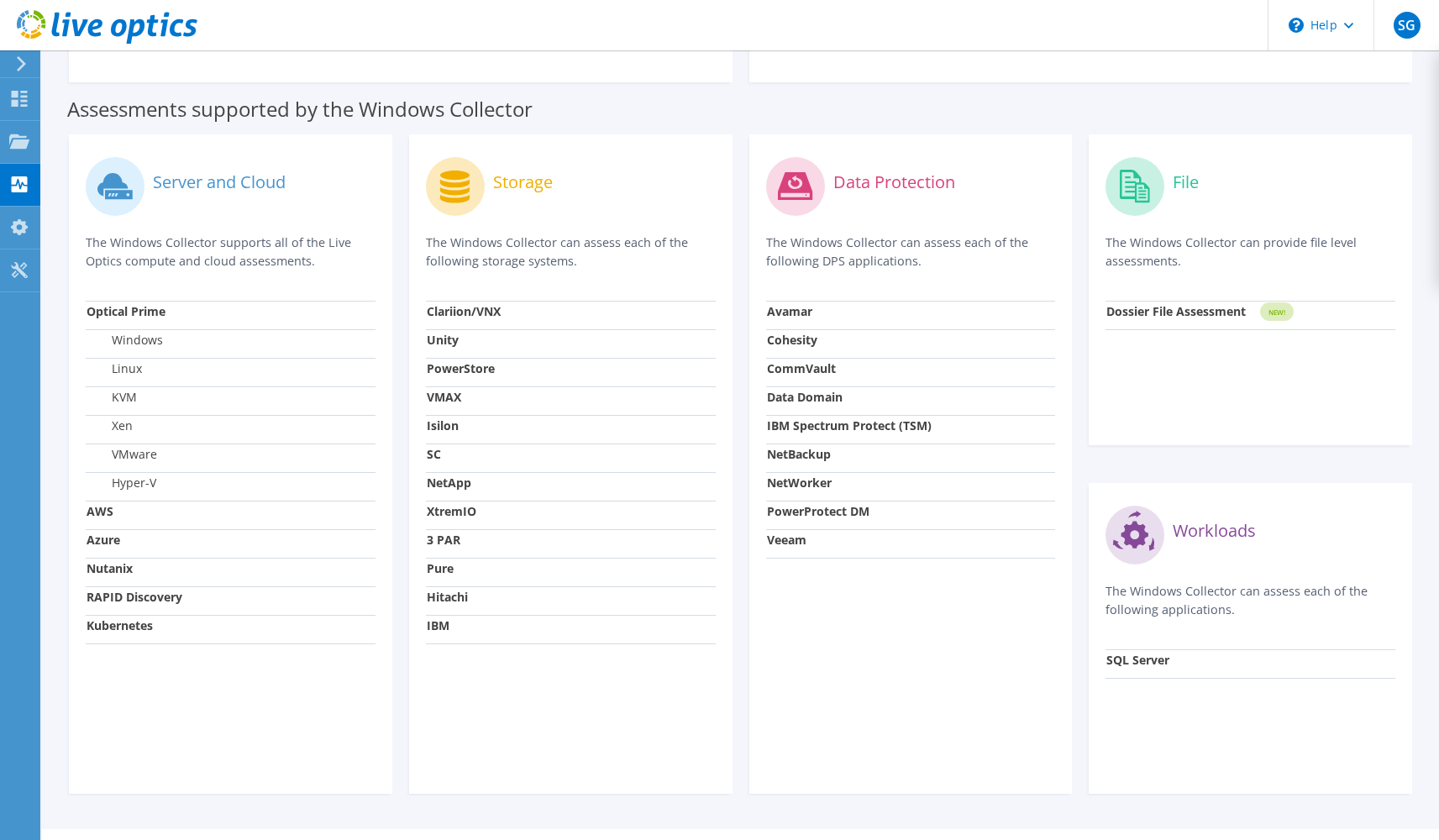
click at [451, 205] on circle at bounding box center [455, 186] width 59 height 59
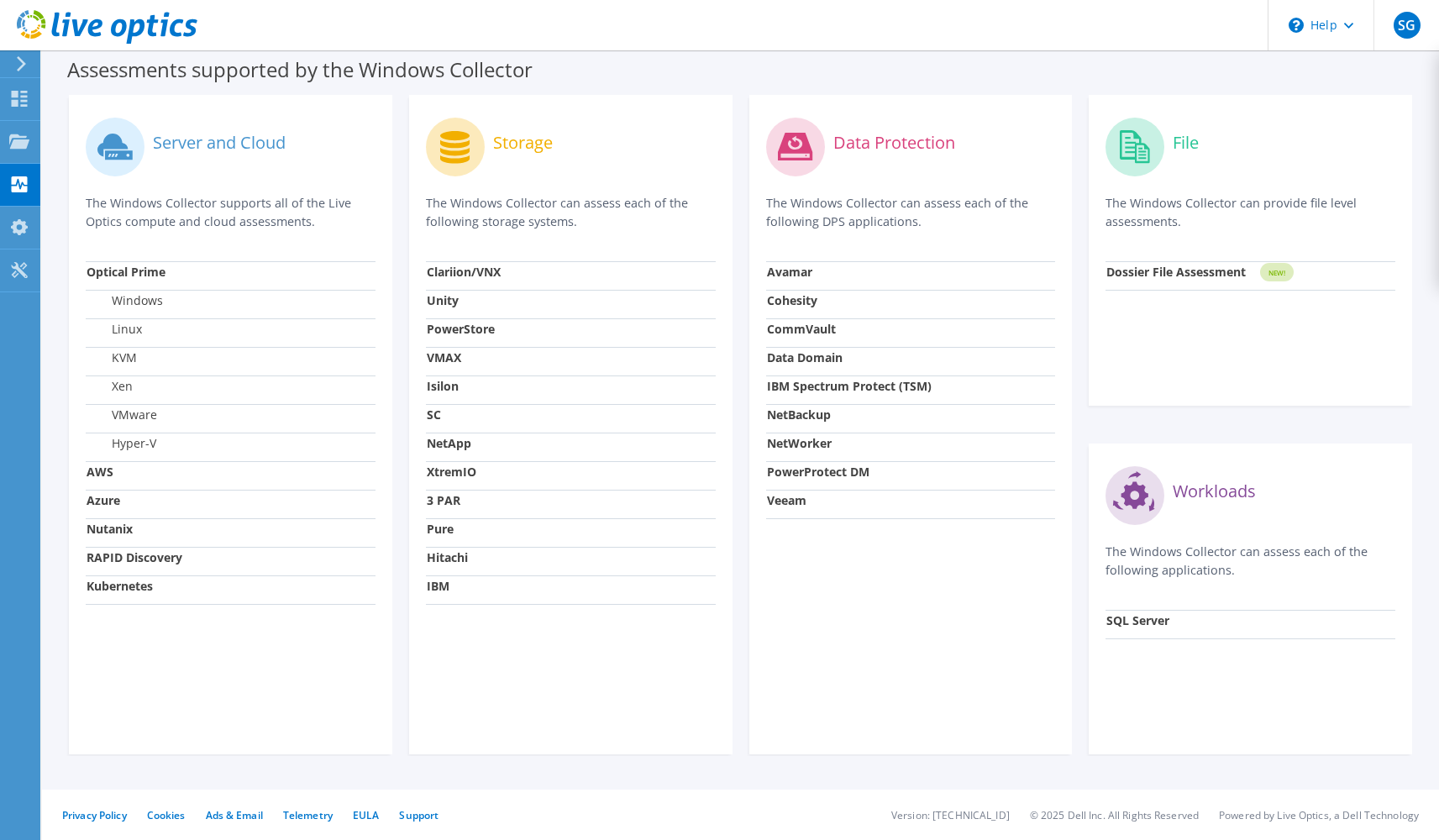
scroll to position [0, 0]
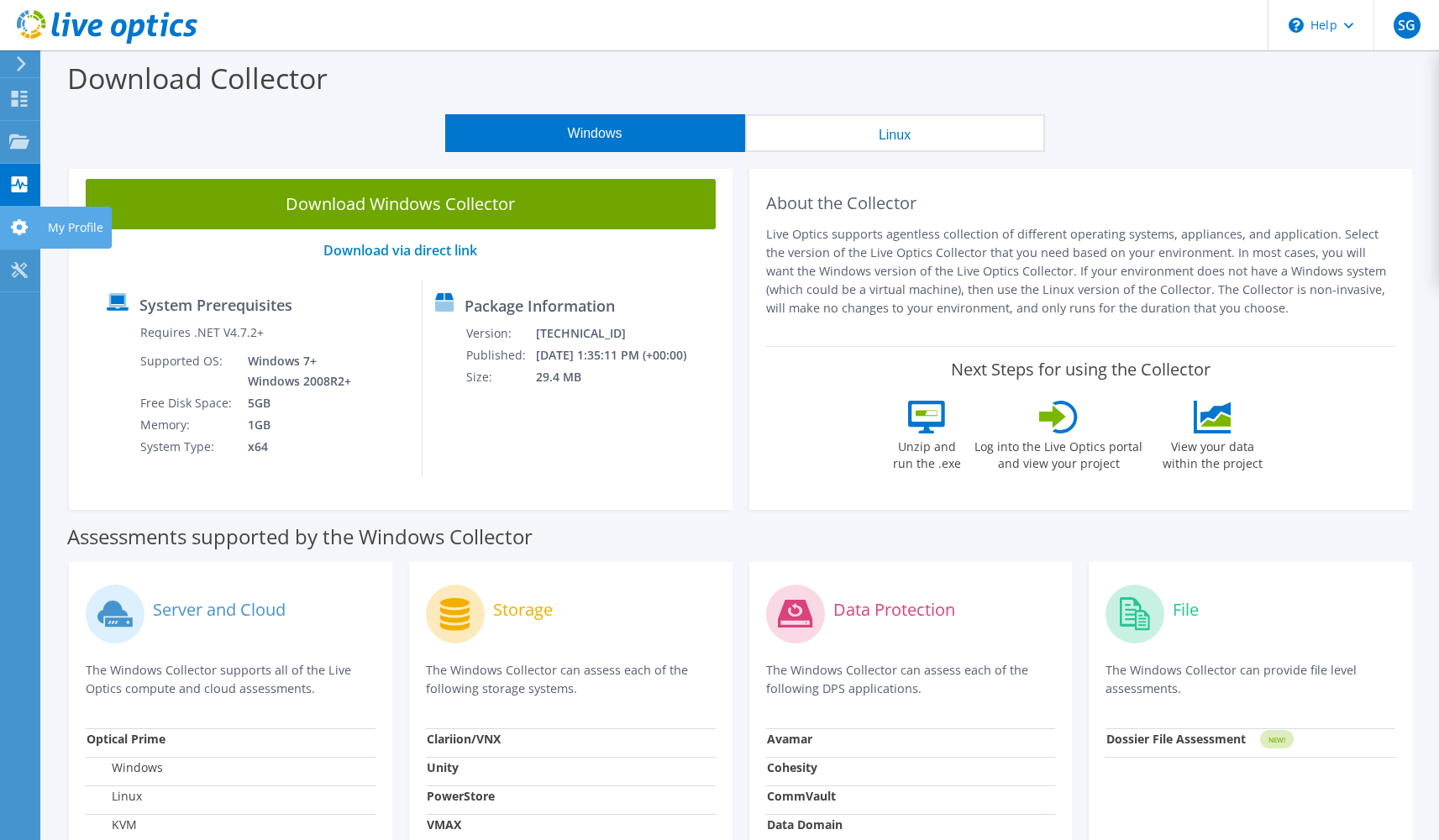
click at [18, 222] on use at bounding box center [20, 227] width 17 height 16
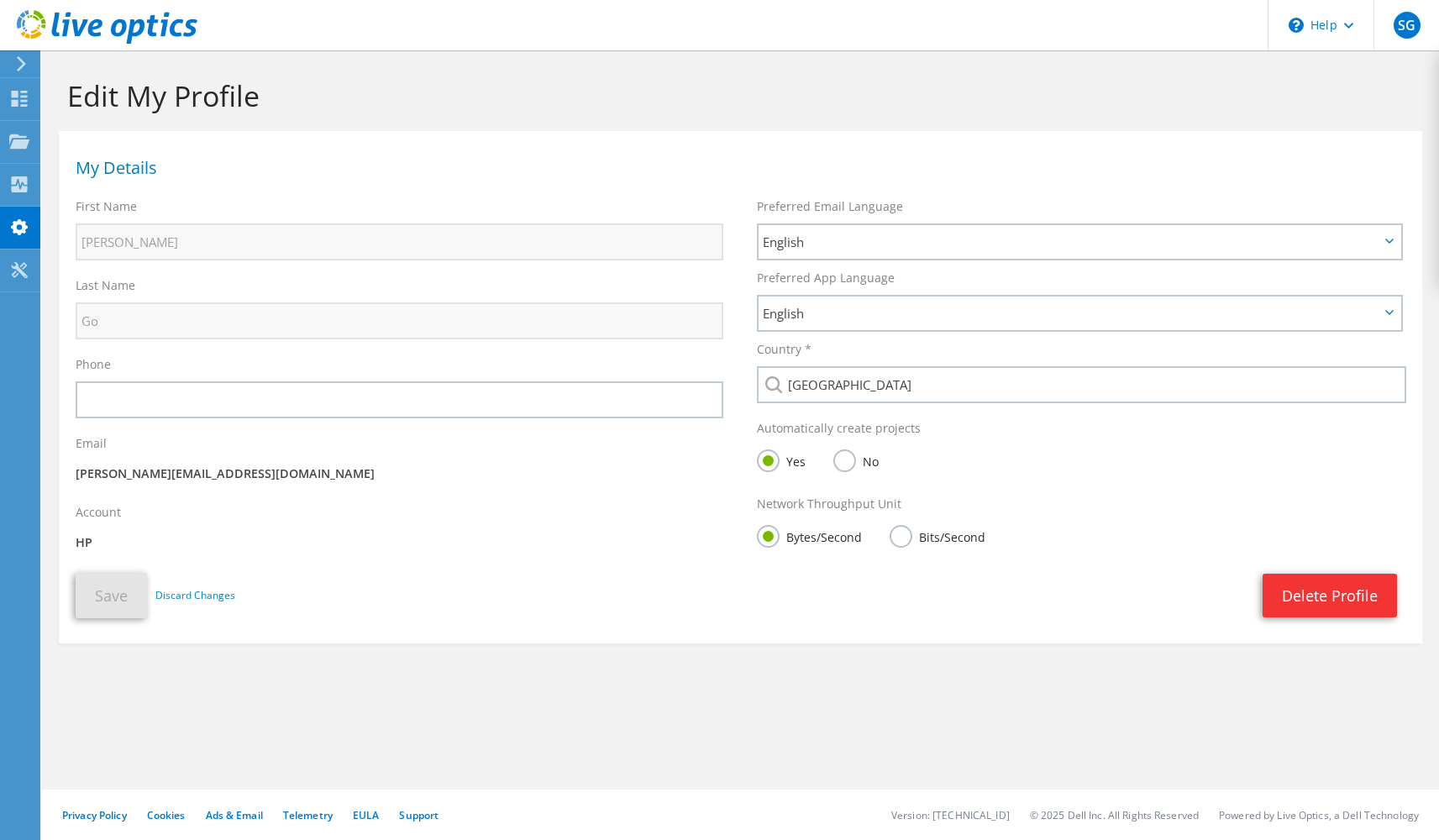
click at [12, 68] on div at bounding box center [19, 64] width 19 height 15
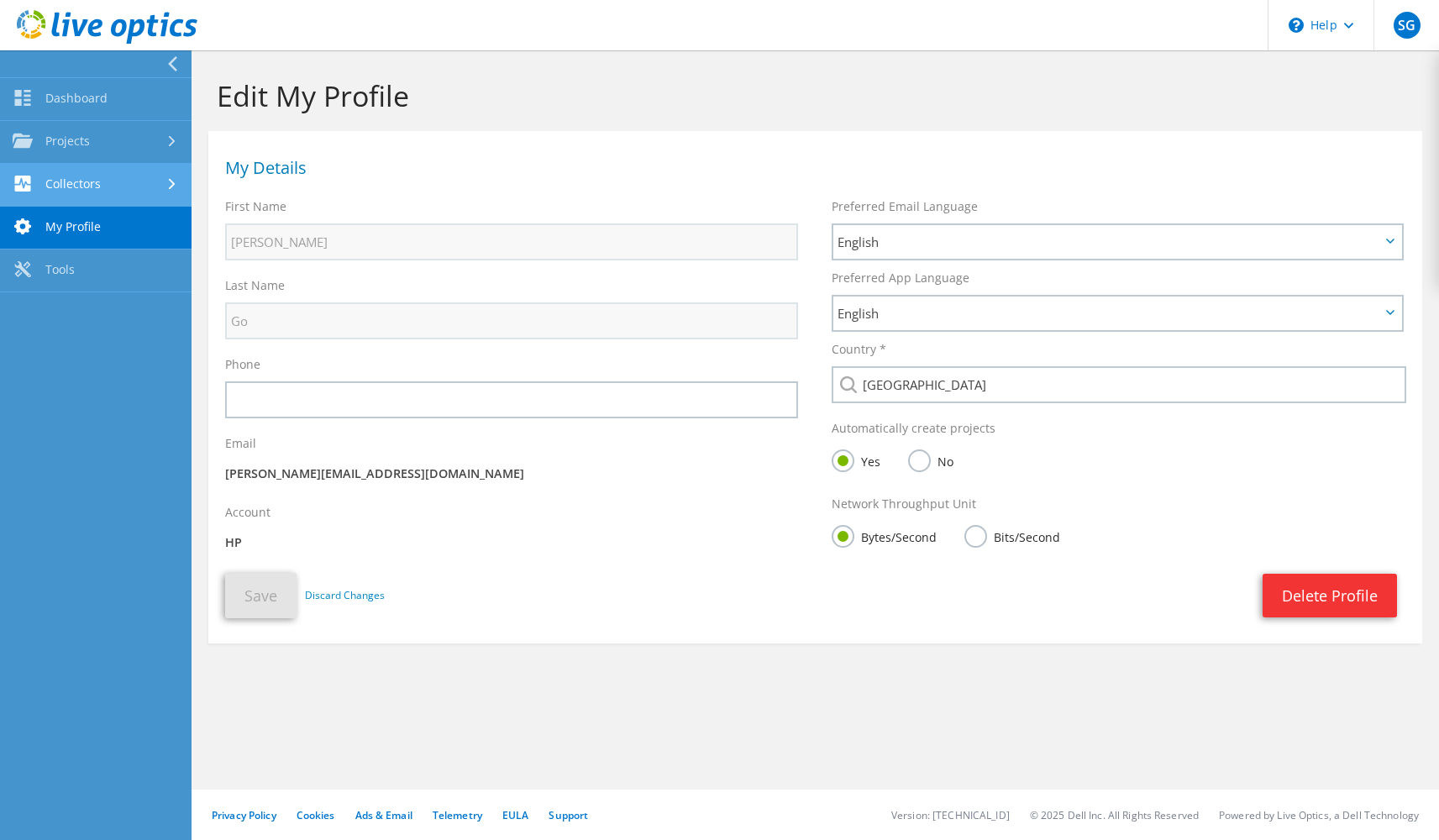
click at [63, 177] on link "Collectors" at bounding box center [96, 185] width 192 height 43
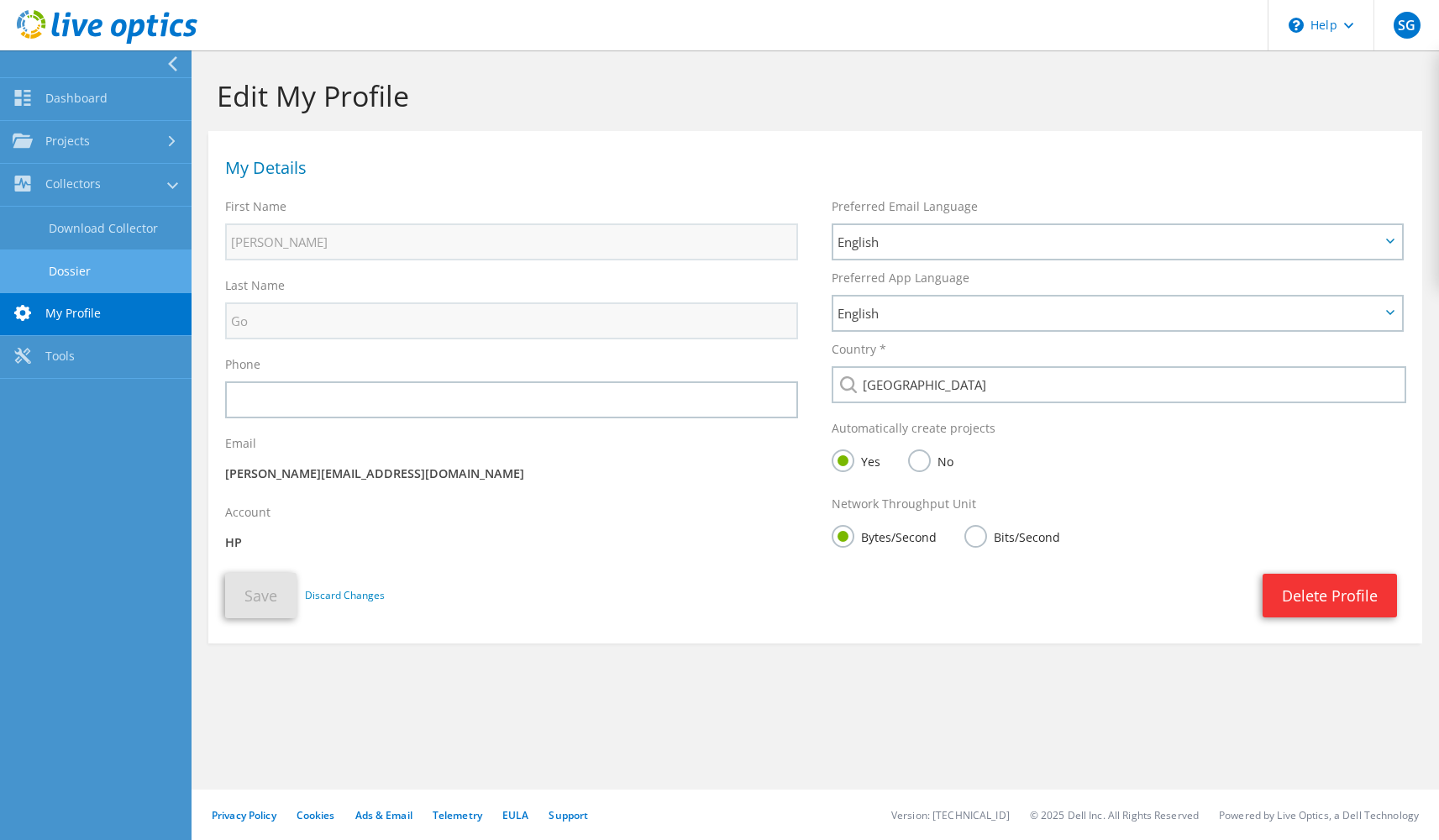
click at [80, 266] on link "Dossier" at bounding box center [96, 271] width 192 height 43
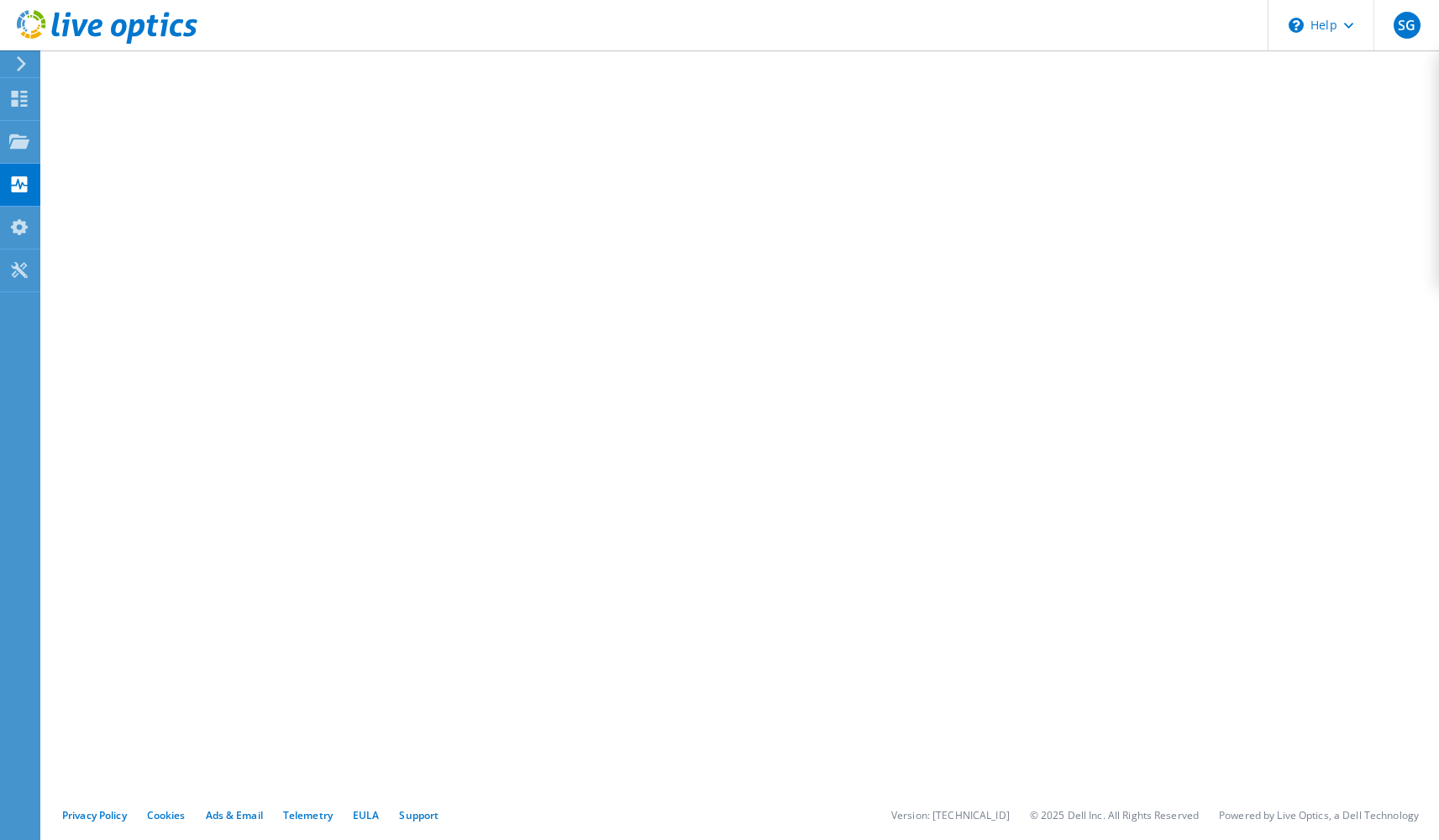
click at [20, 70] on icon at bounding box center [21, 64] width 13 height 15
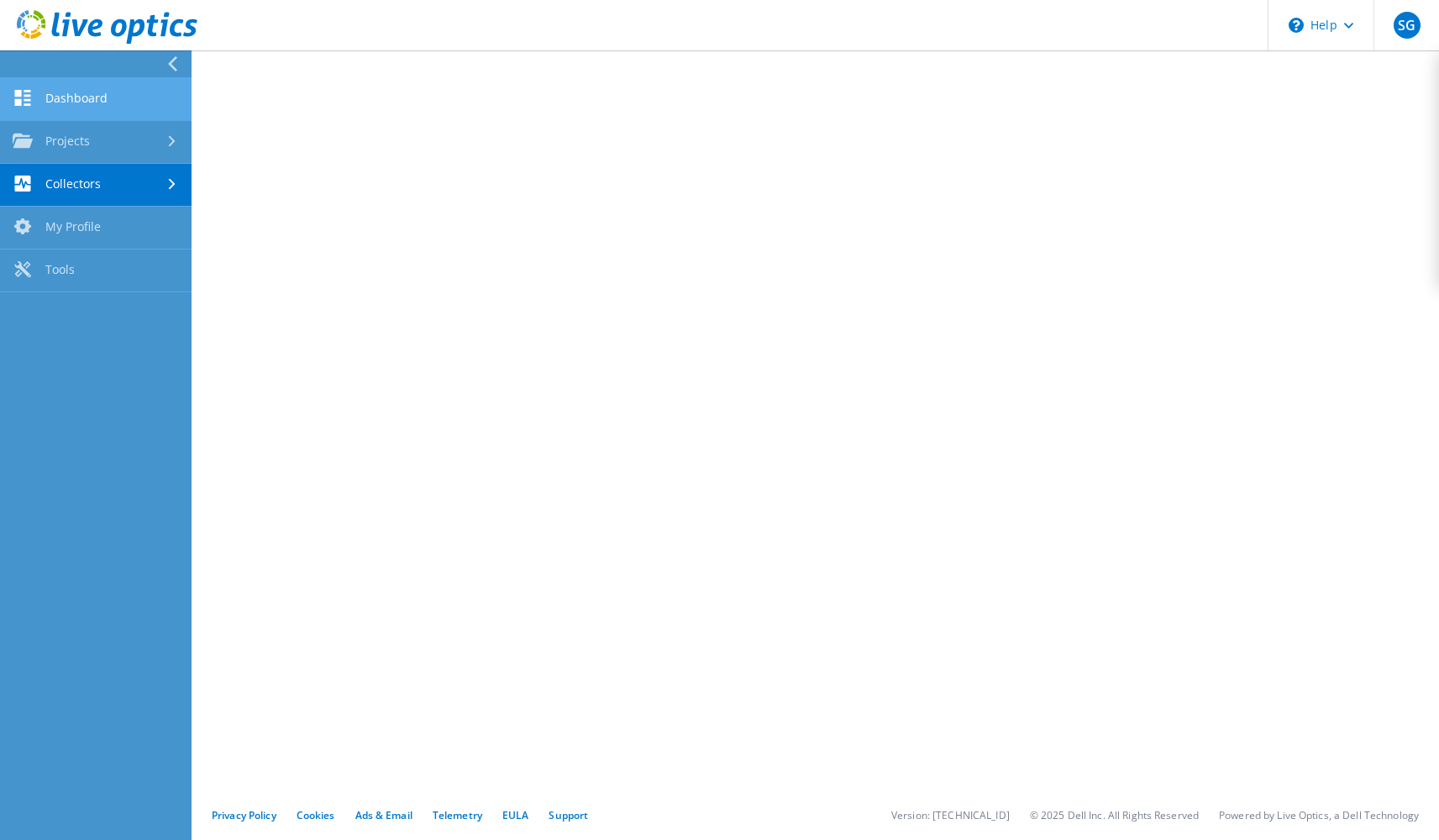
click at [57, 99] on link "Dashboard" at bounding box center [96, 100] width 192 height 43
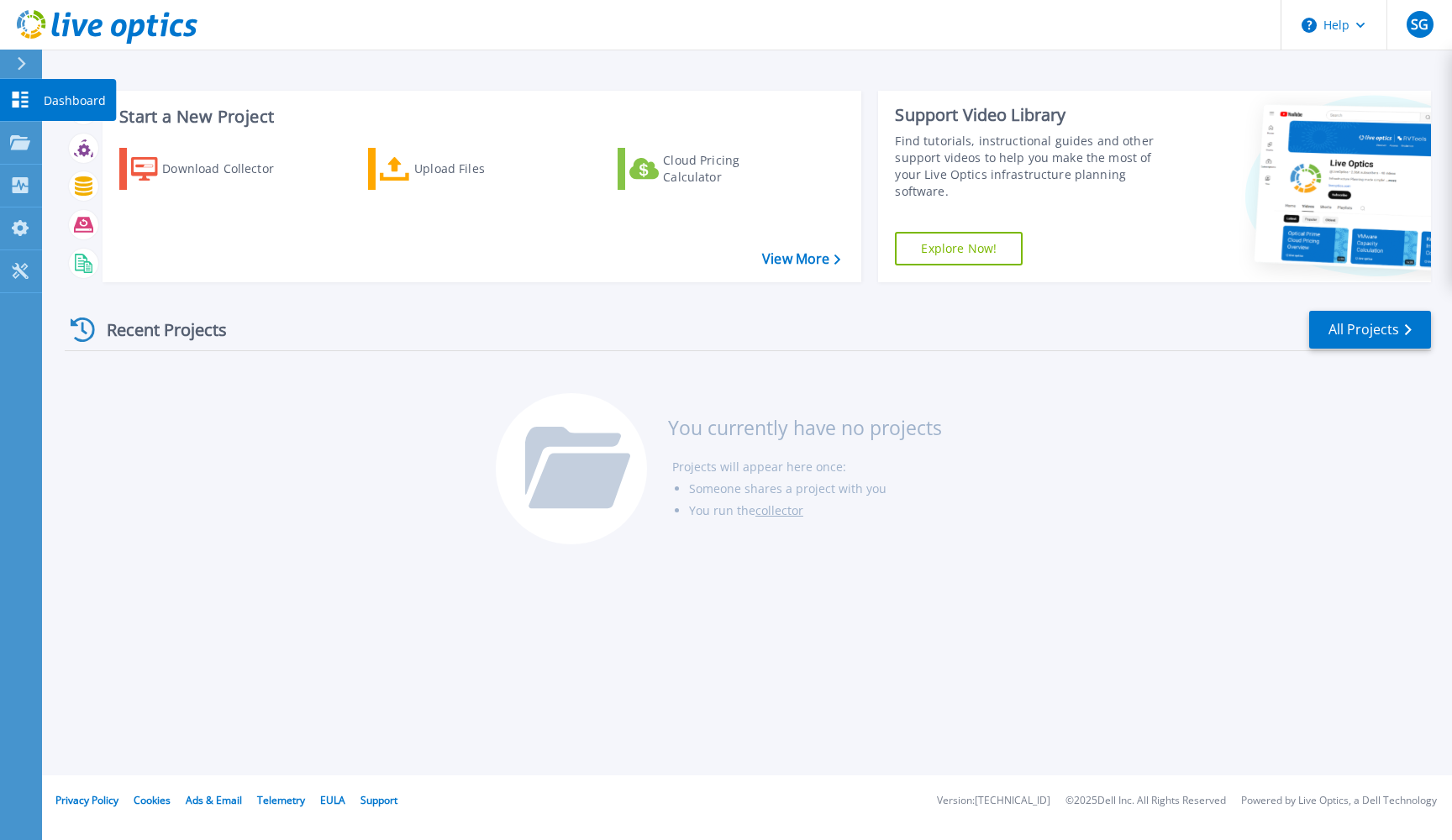
click at [23, 97] on icon at bounding box center [20, 99] width 16 height 16
click at [775, 513] on link "collector" at bounding box center [779, 510] width 48 height 16
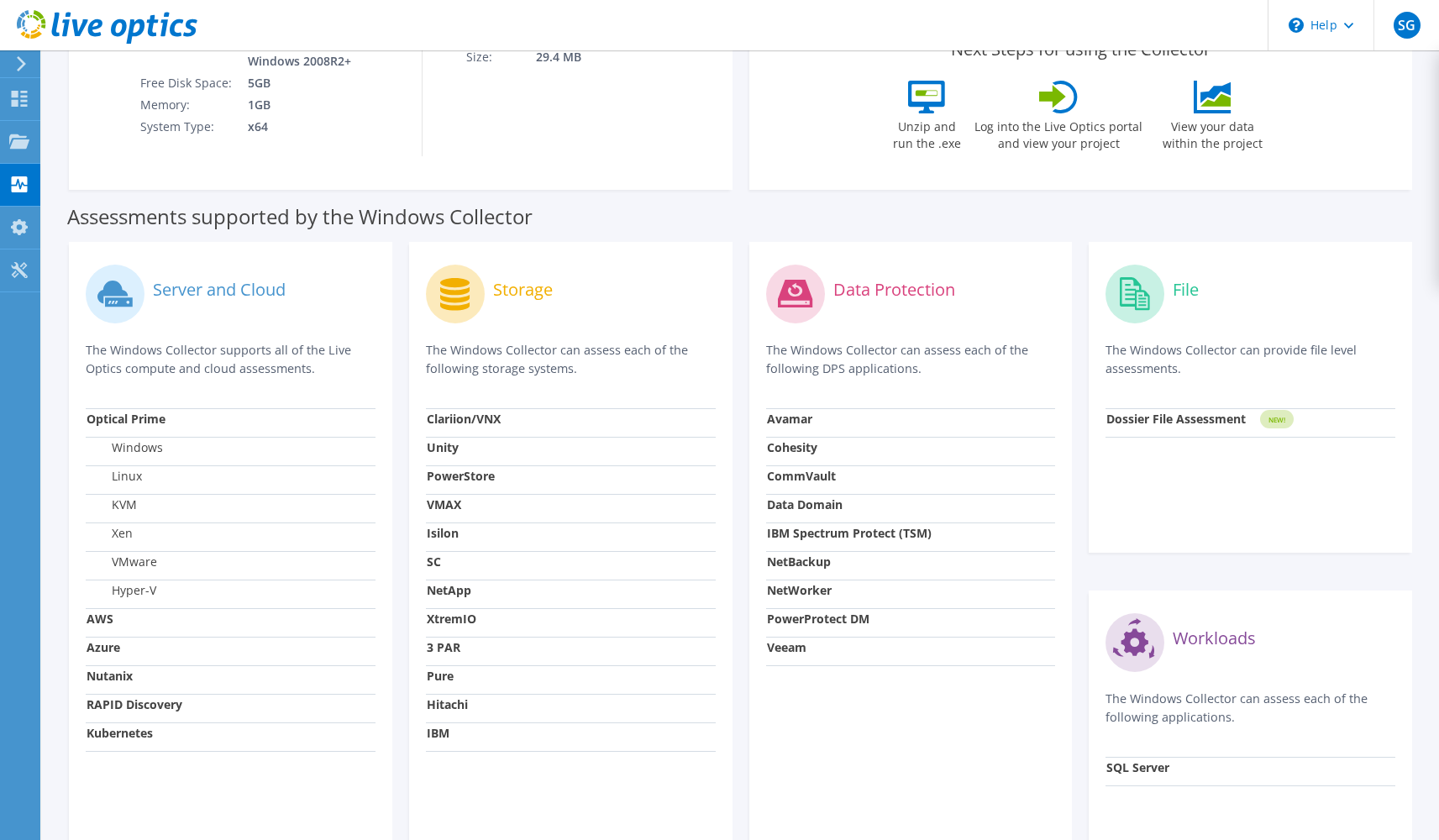
scroll to position [467, 0]
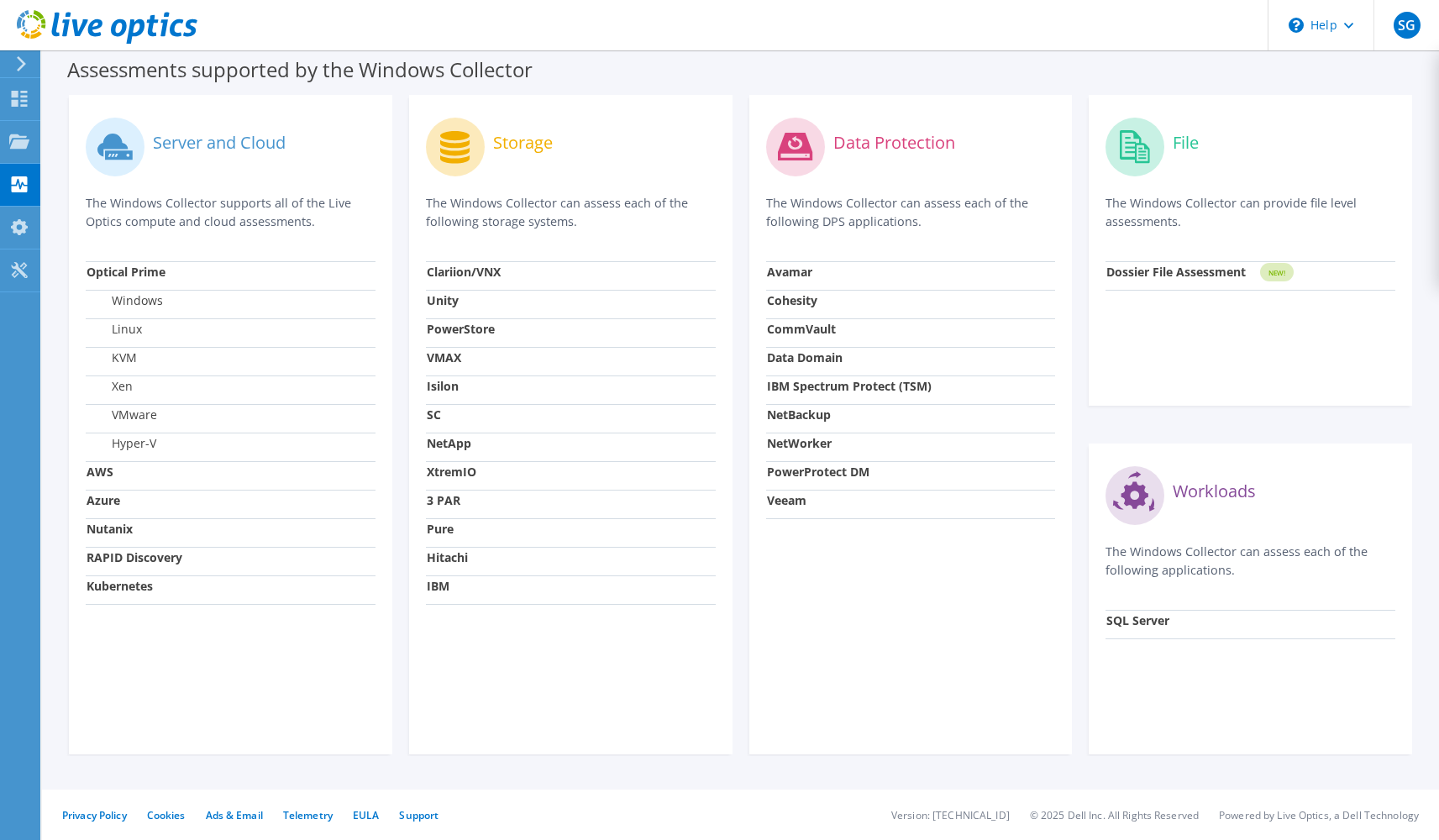
click at [440, 474] on strong "XtremIO" at bounding box center [451, 472] width 49 height 16
click at [438, 442] on strong "NetApp" at bounding box center [449, 443] width 44 height 16
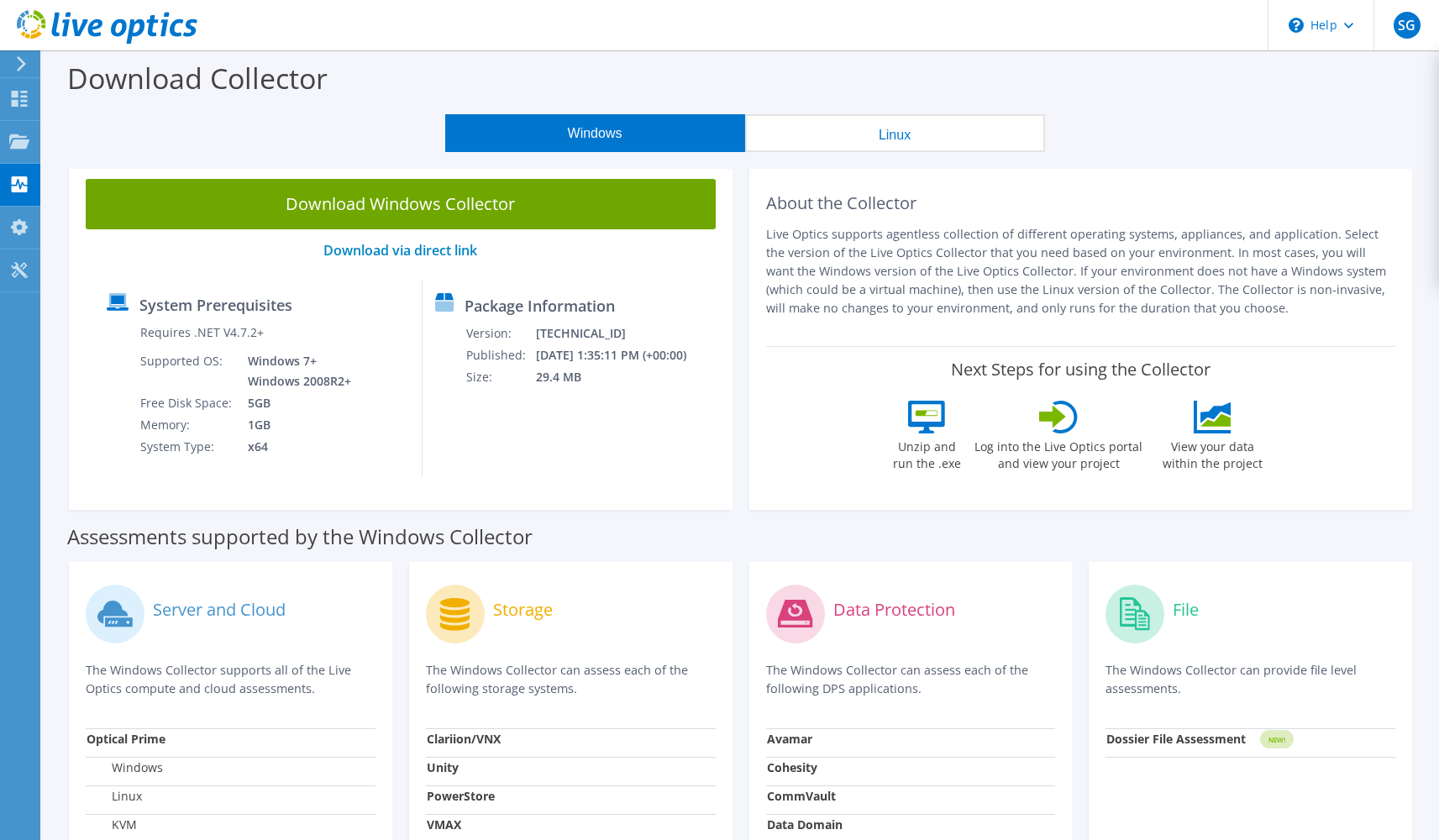
click at [843, 137] on button "Linux" at bounding box center [896, 133] width 300 height 38
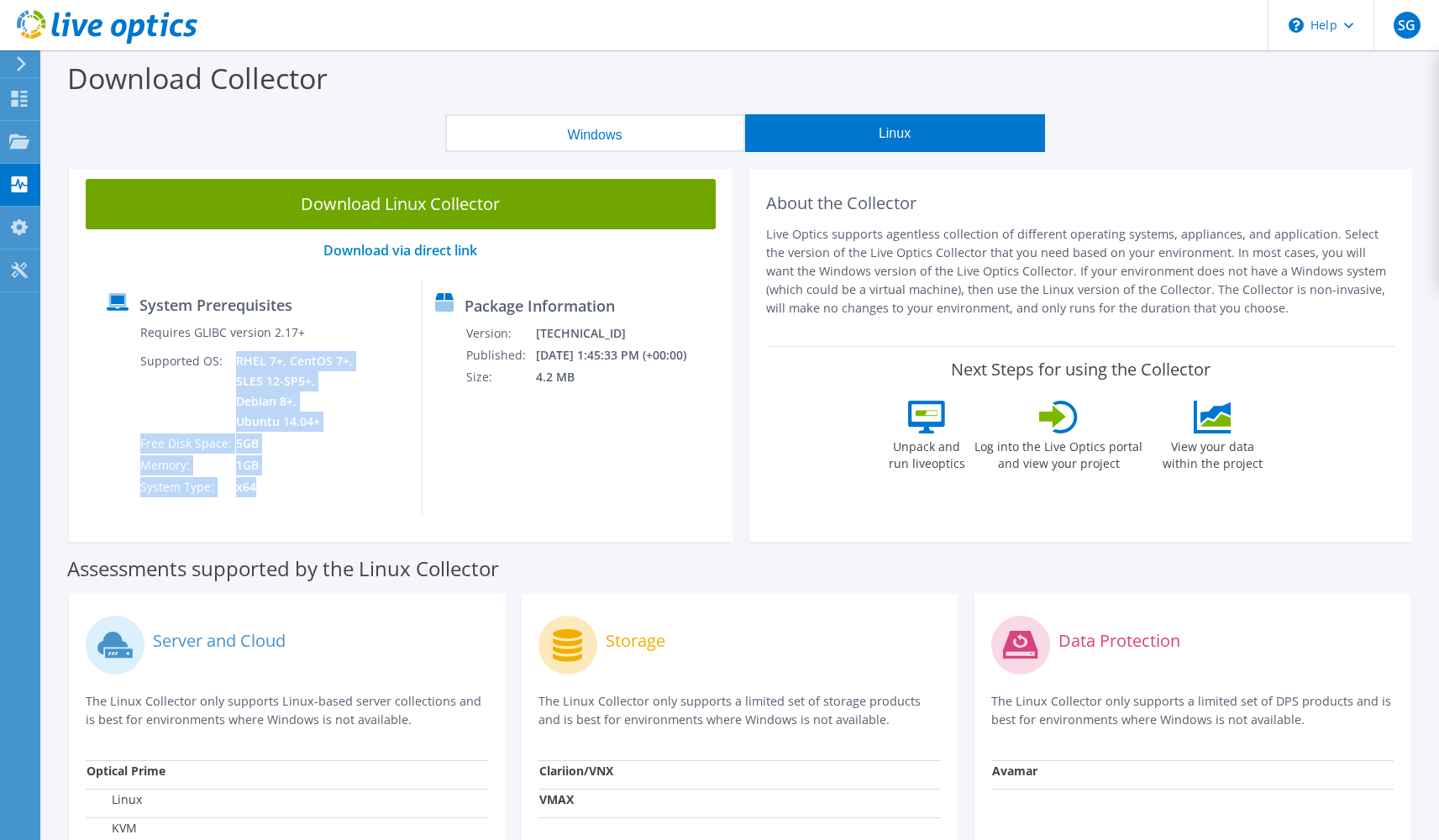
drag, startPoint x: 260, startPoint y: 490, endPoint x: 228, endPoint y: 393, distance: 102.1
click at [228, 393] on tbody "Requires GLIBC version 2.17+ Supported OS: RHEL 7+, CentOS 7+, SLES 12-SP5+, De…" at bounding box center [247, 409] width 217 height 177
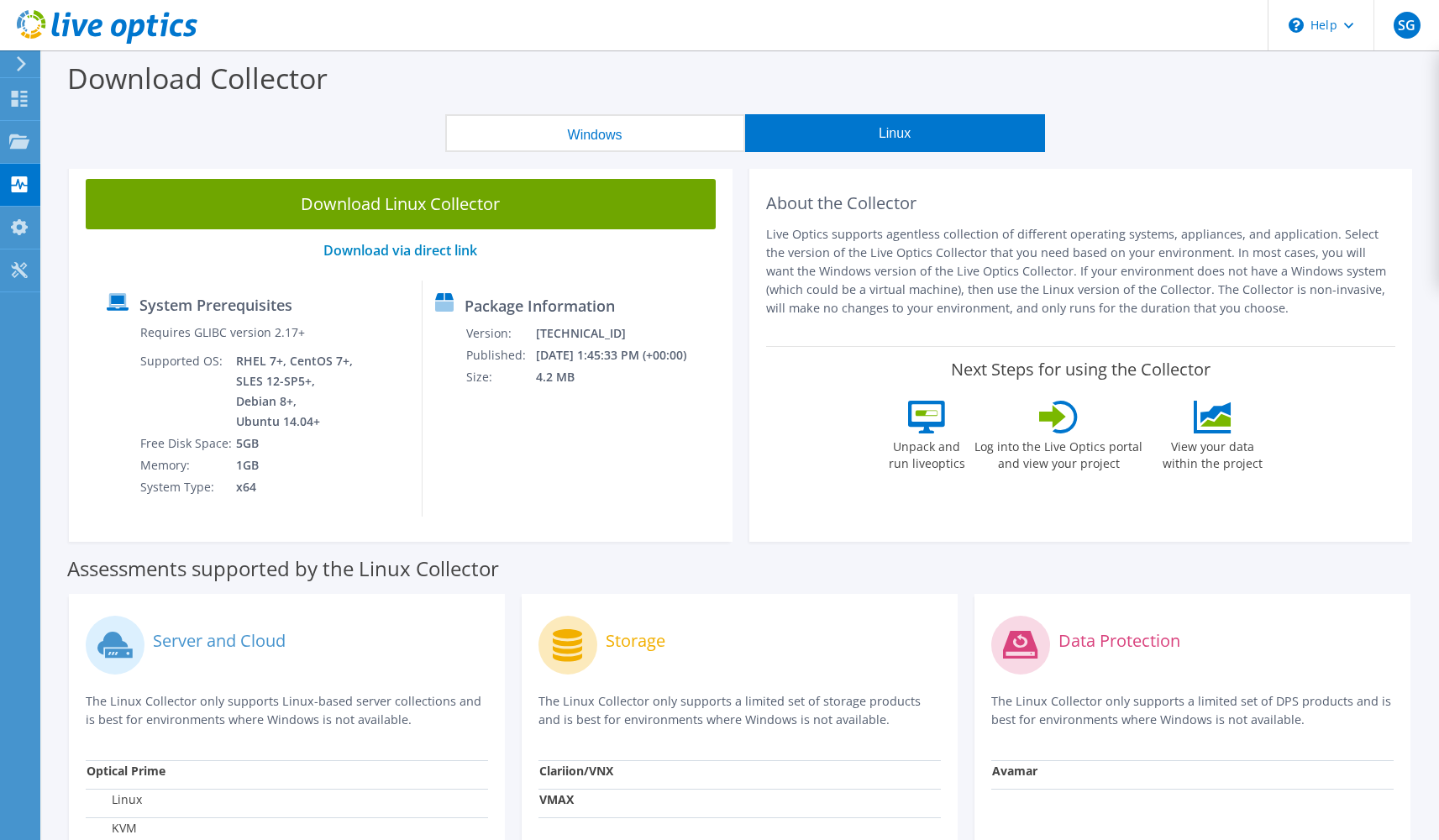
click at [122, 410] on div at bounding box center [123, 409] width 32 height 177
click at [552, 141] on button "Windows" at bounding box center [595, 133] width 300 height 38
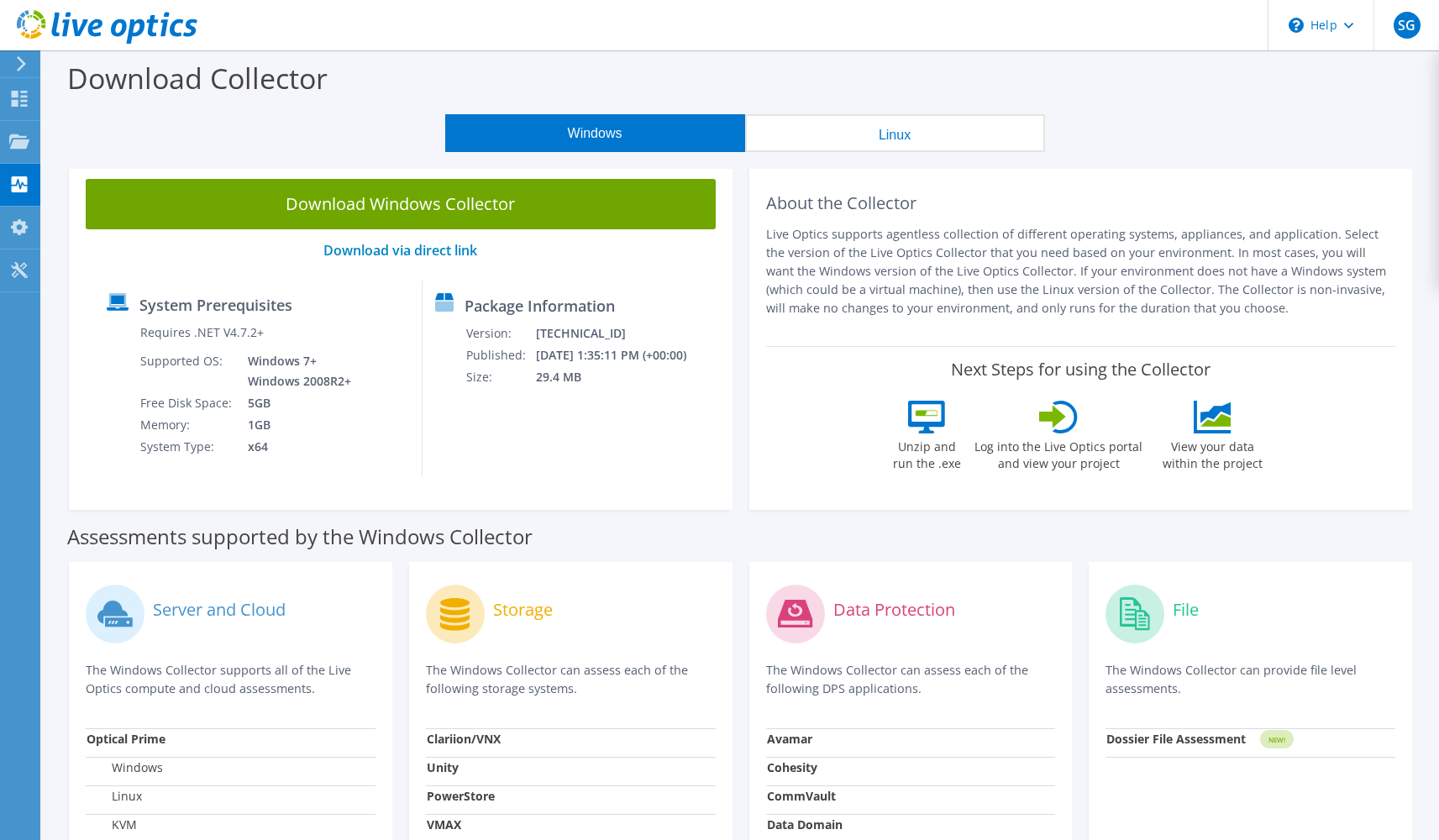
click at [865, 121] on button "Linux" at bounding box center [896, 133] width 300 height 38
